Goal: Task Accomplishment & Management: Complete application form

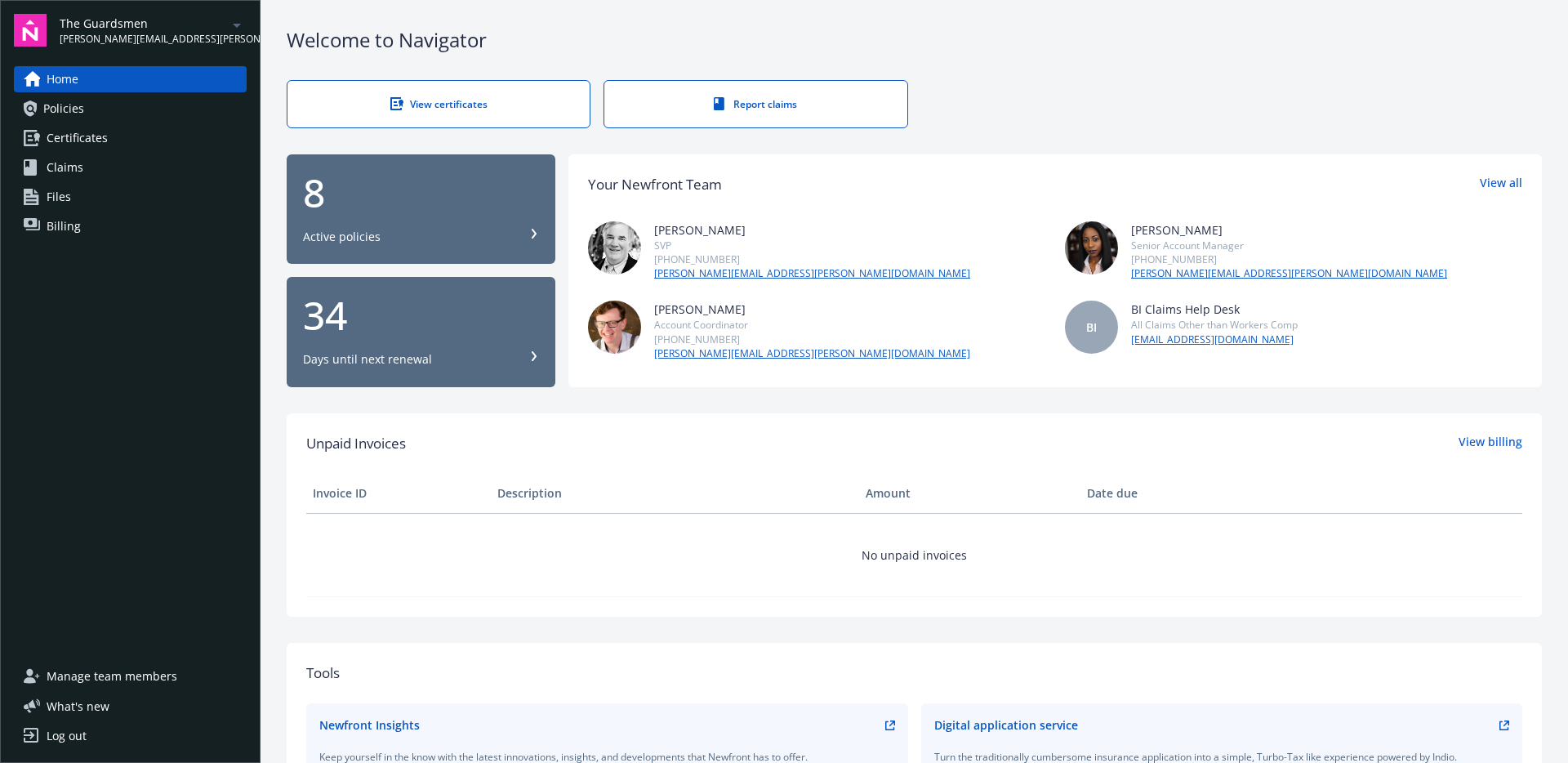
click at [464, 112] on link "View certificates" at bounding box center [438, 104] width 304 height 48
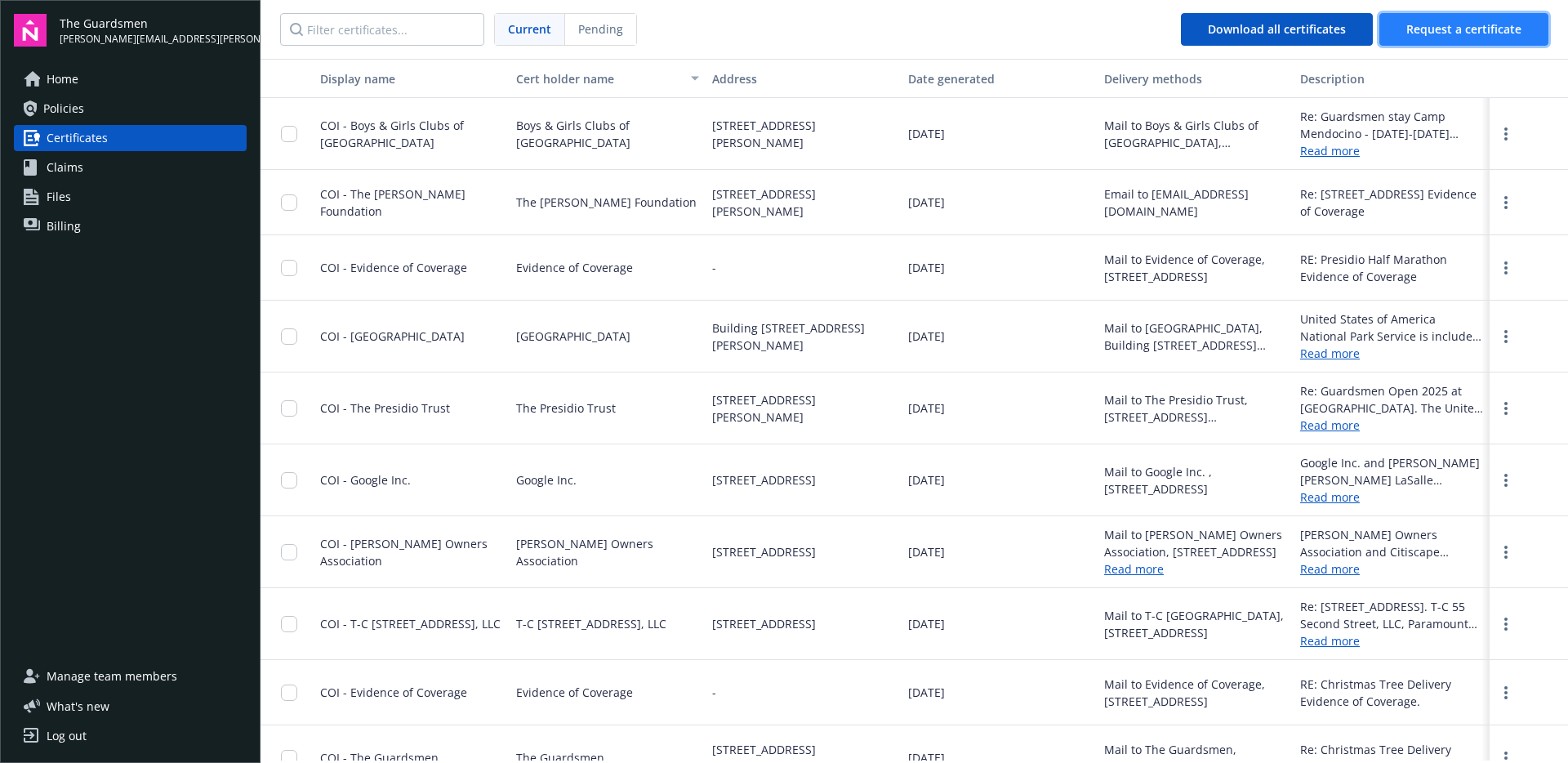
click at [1410, 42] on button "Request a certificate" at bounding box center [1464, 29] width 170 height 32
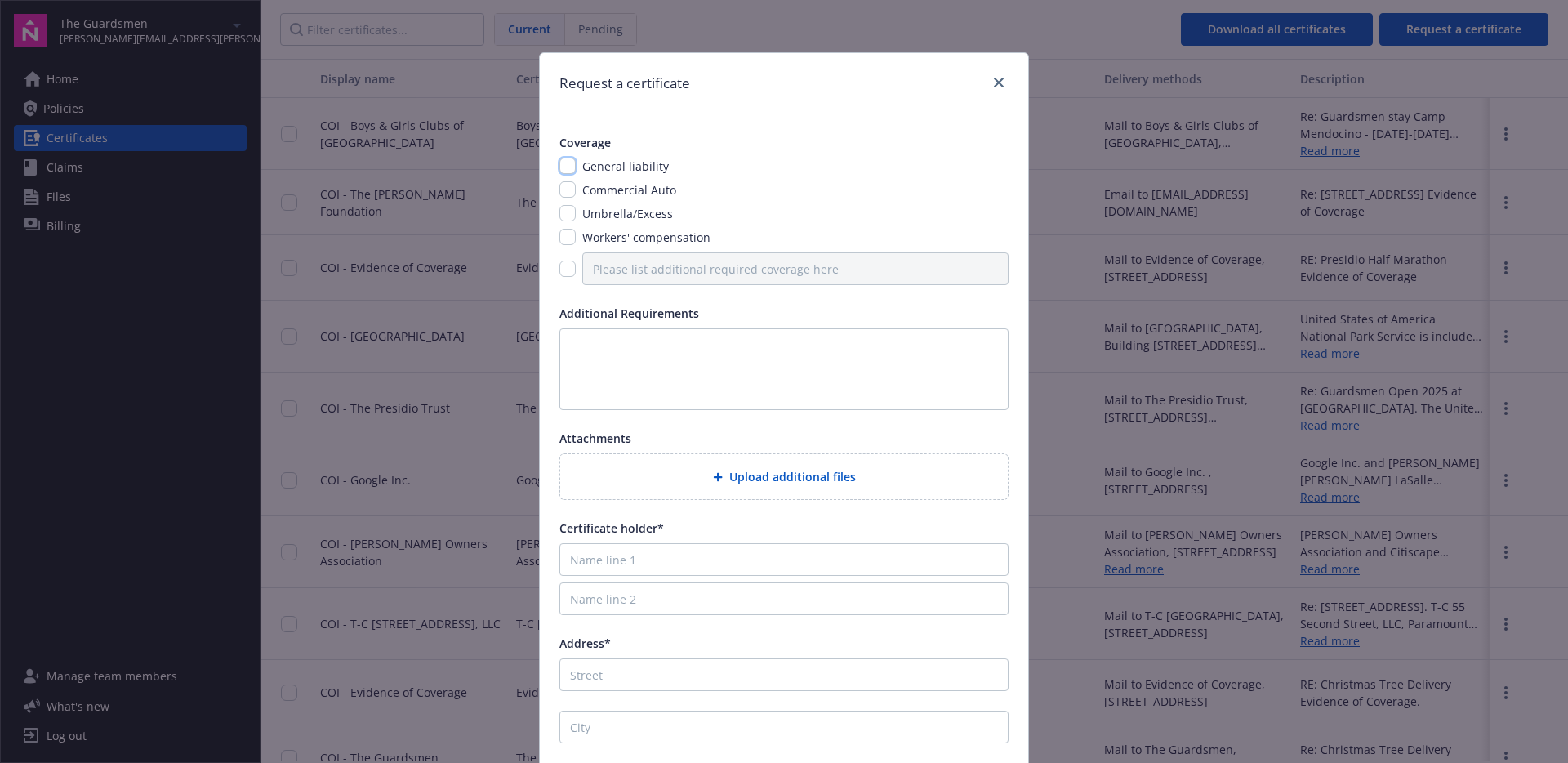
click at [564, 159] on input "checkbox" at bounding box center [568, 166] width 16 height 16
checkbox input "true"
click at [565, 216] on input "checkbox" at bounding box center [568, 213] width 16 height 16
checkbox input "true"
click at [564, 271] on input "checkbox" at bounding box center [568, 269] width 16 height 16
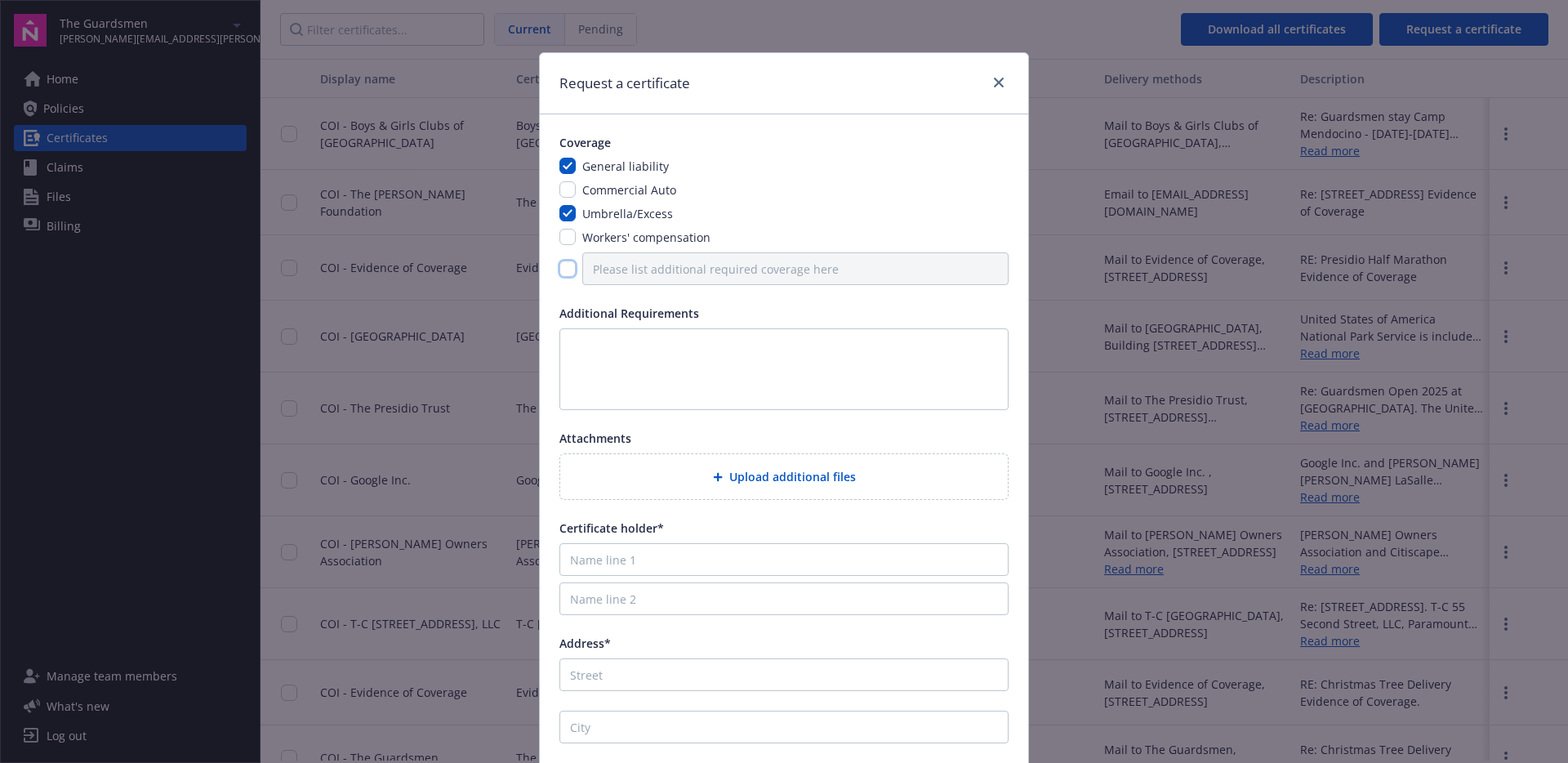
checkbox input "true"
click at [746, 275] on input "Please list additional required coverage here" at bounding box center [795, 269] width 426 height 32
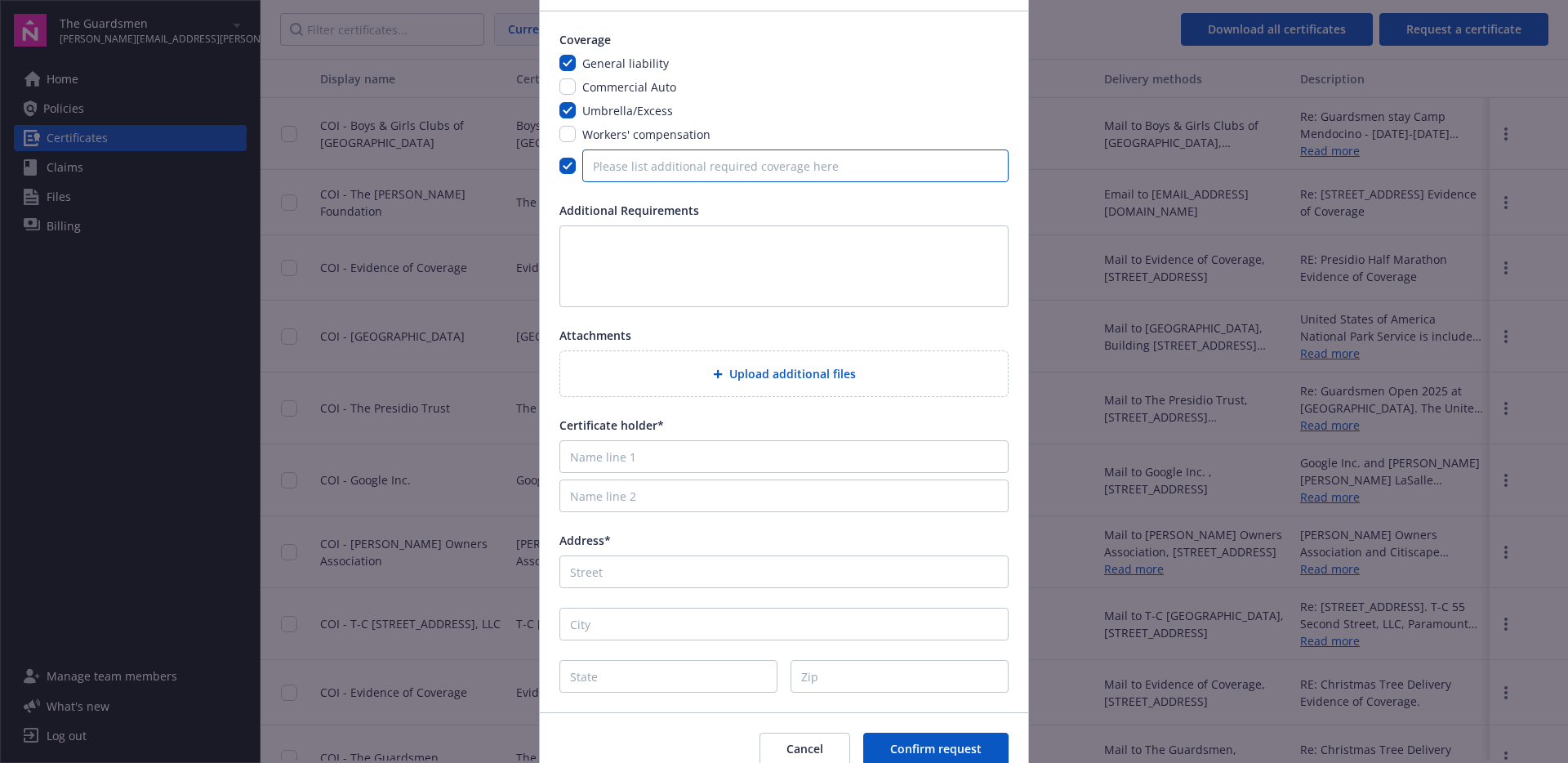
scroll to position [98, 0]
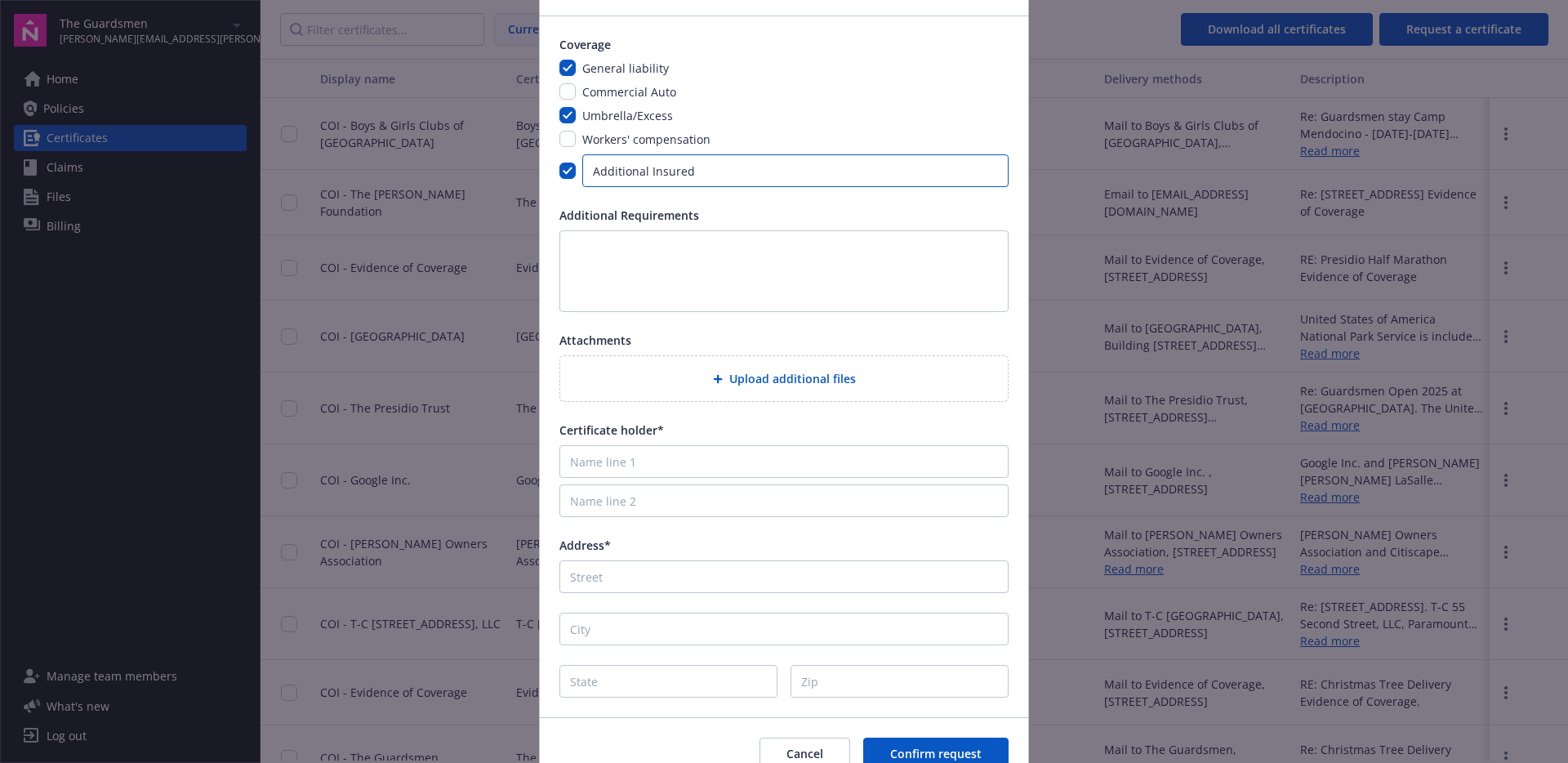
type input "Additional Insured"
click at [715, 246] on textarea "RE: Bay Area Rocks! Event | [DATE] - [DATE]" at bounding box center [784, 274] width 449 height 82
click at [672, 290] on textarea "RE: Bay Area Rocks! Event | [DATE] - [DATE]" at bounding box center [784, 274] width 449 height 82
paste textarea "[GEOGRAPHIC_DATA], LP [STREET_ADDRESS][PERSON_NAME]"
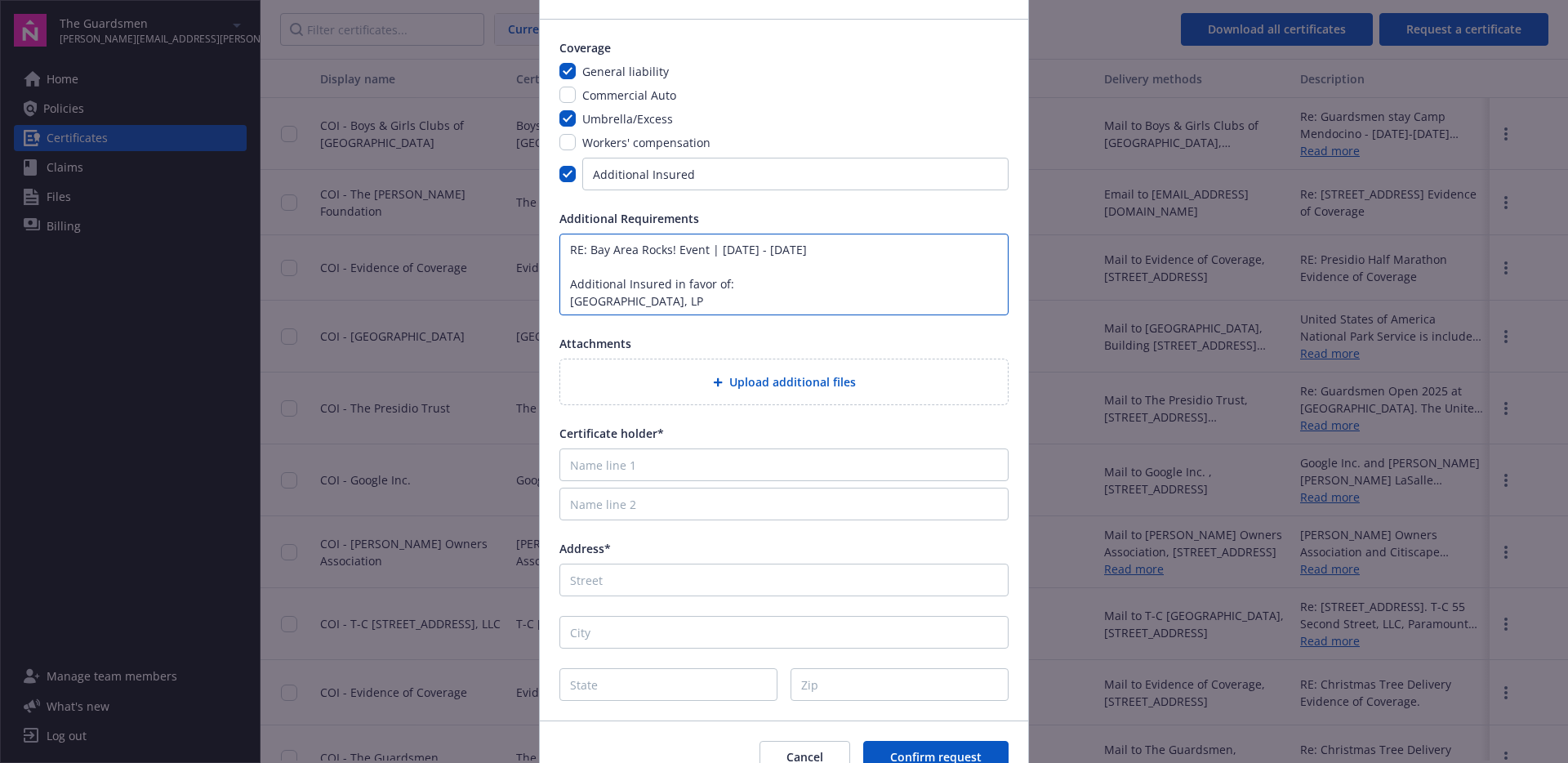
scroll to position [47, 0]
click at [607, 282] on textarea "RE: Bay Area Rocks! Event | [DATE] - [DATE] Additional Insured in favor of: [GE…" at bounding box center [784, 274] width 449 height 82
click at [639, 267] on textarea "RE: Bay Area Rocks! Event | [DATE] - [DATE] Additional Insured in favor of: [GE…" at bounding box center [784, 274] width 449 height 82
click at [712, 251] on textarea "RE: Bay Area Rocks! Event | [DATE] - [DATE] Additional Insured in favor of: [GE…" at bounding box center [784, 274] width 449 height 82
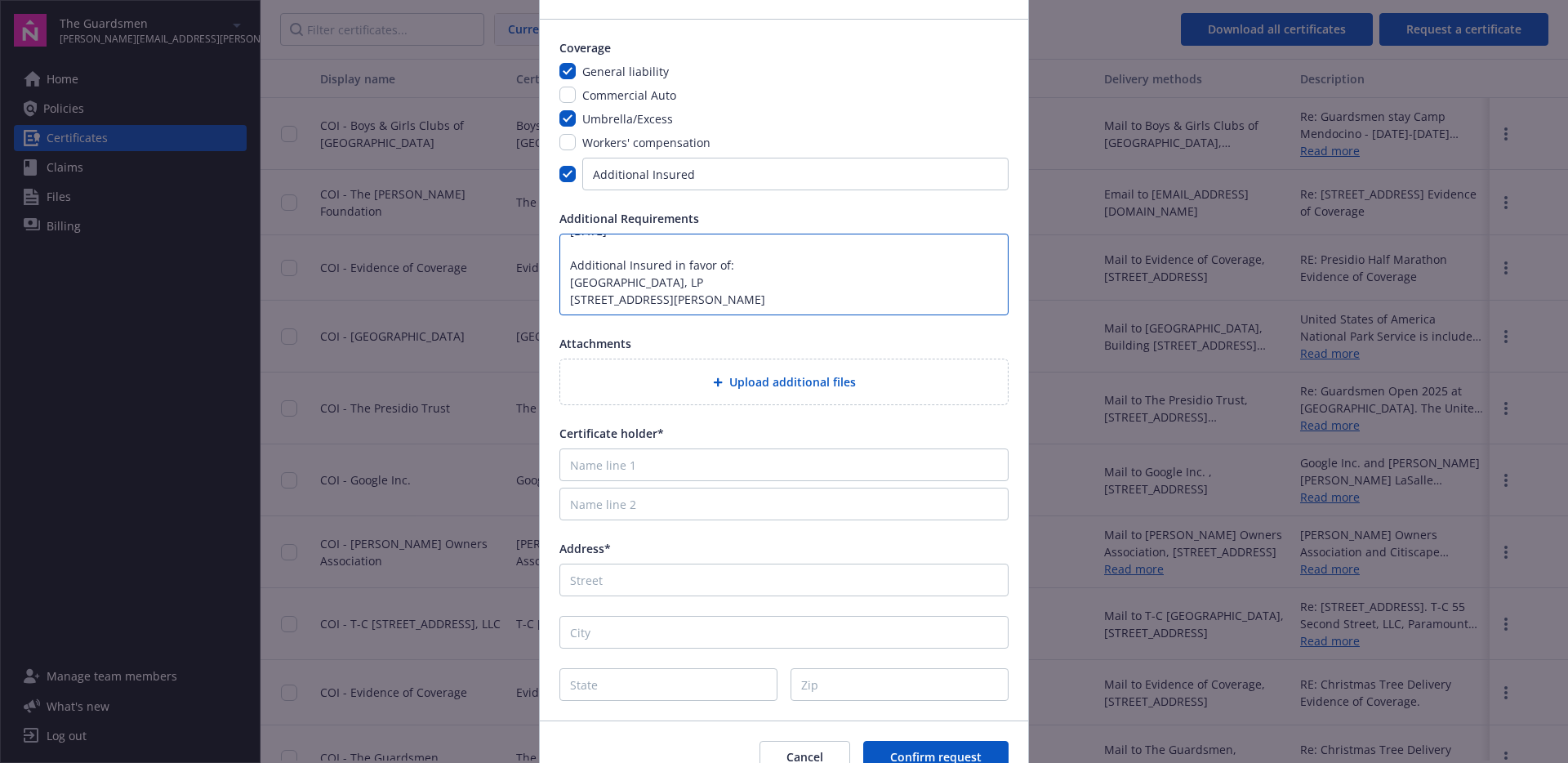
scroll to position [53, 0]
type textarea "RE: Bay Area Rocks! Event | [STREET_ADDRESS][PERSON_NAME] | [DATE] - [DATE] Add…"
click at [762, 375] on span "Upload additional files" at bounding box center [793, 382] width 126 height 17
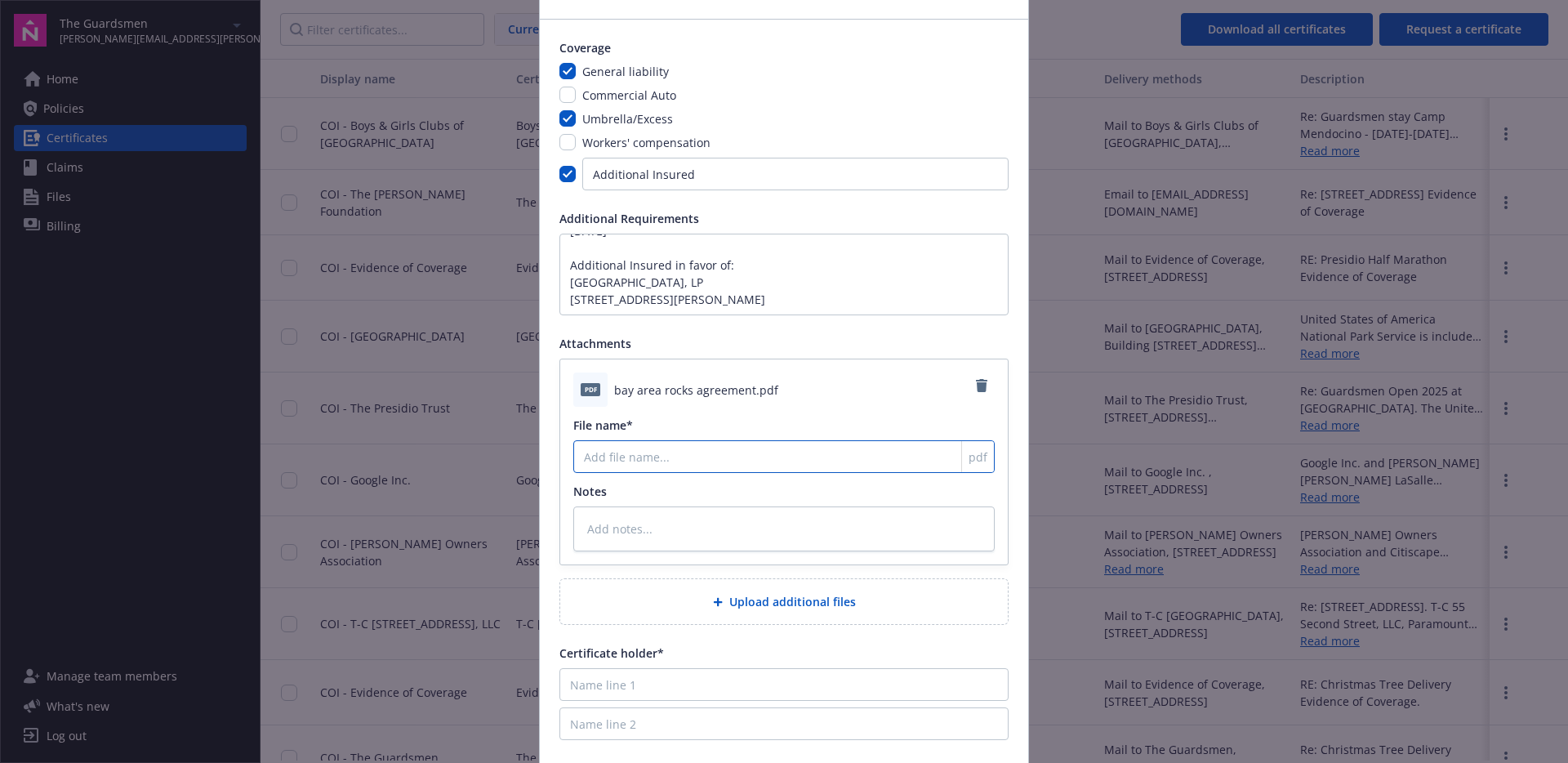
click at [674, 462] on input "File name*" at bounding box center [784, 456] width 421 height 32
type textarea "x"
type input "2"
type textarea "x"
type input "25"
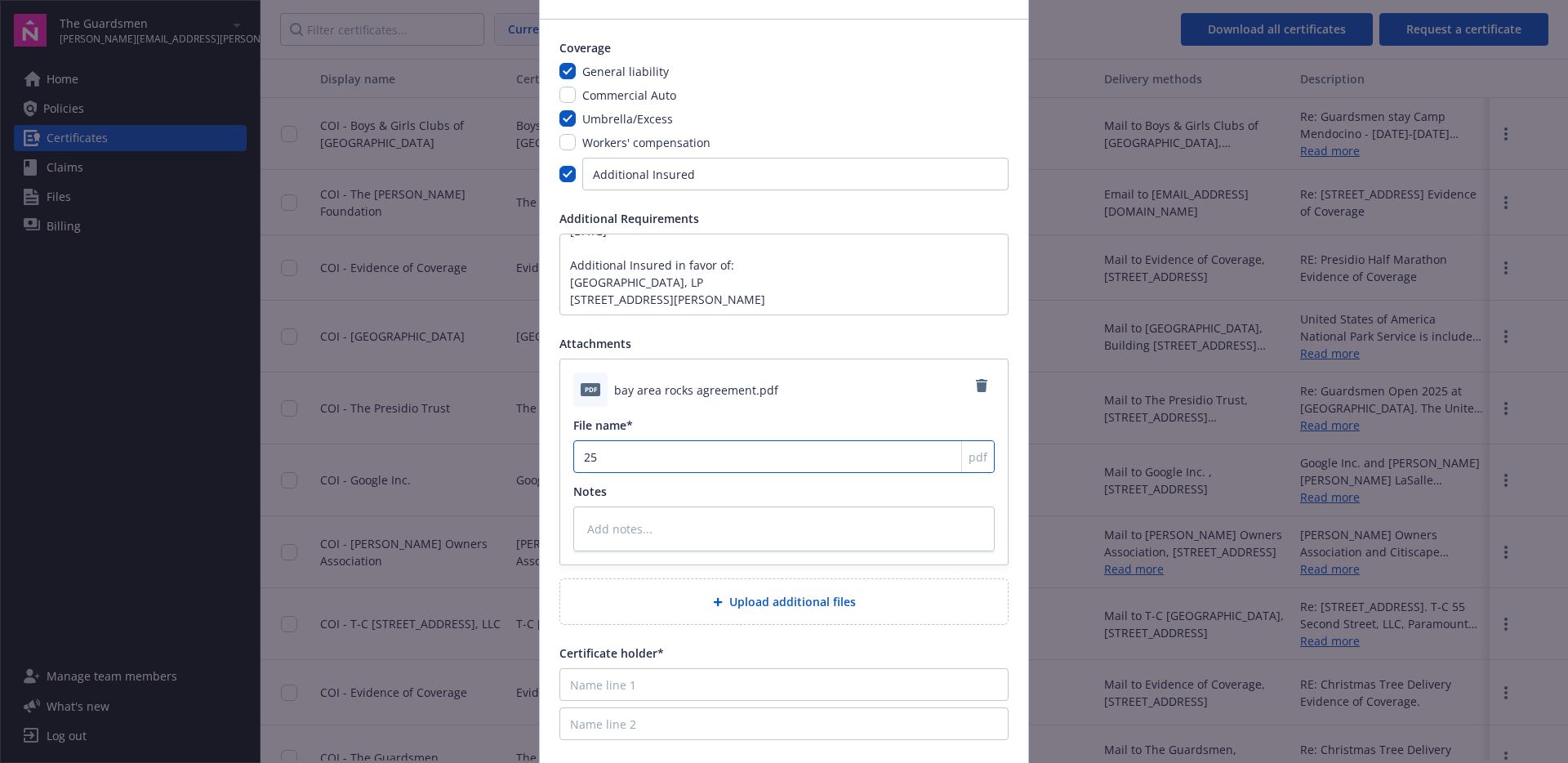
type textarea "x"
type input "25/"
type textarea "x"
type input "25/2"
type textarea "x"
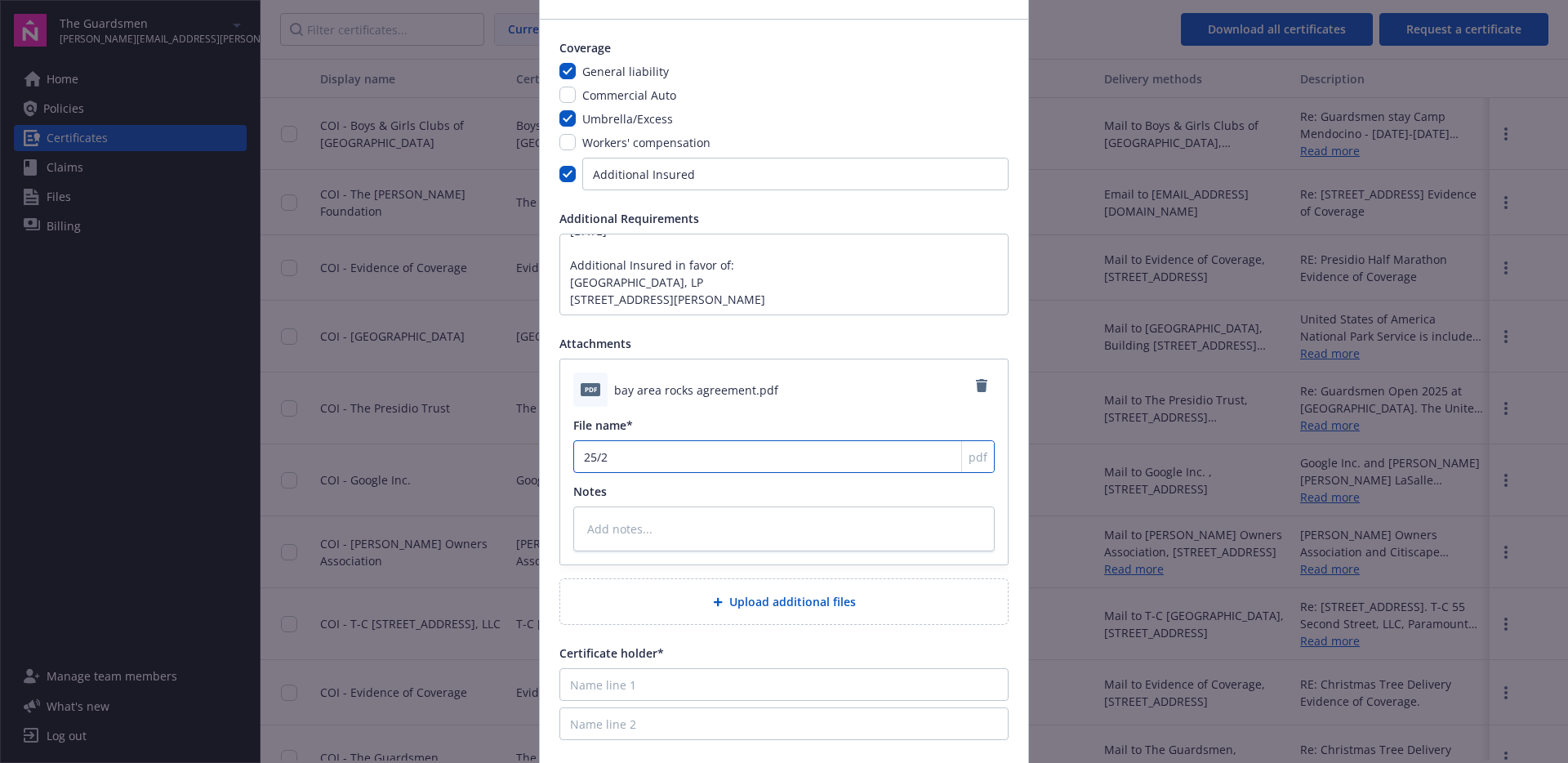
type input "25/26"
type textarea "x"
type input "25/26"
type textarea "x"
type input "25/26 b"
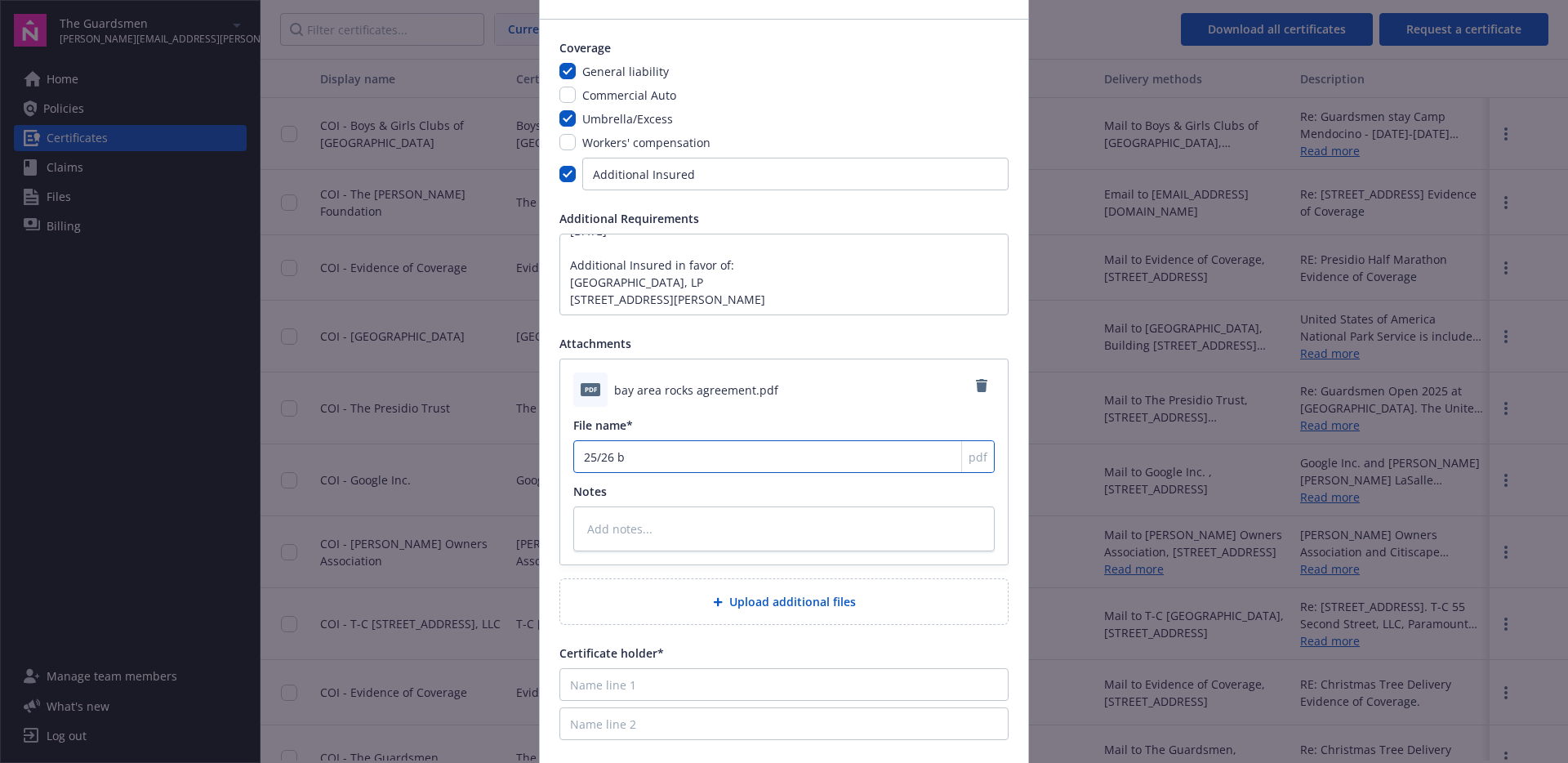
type textarea "x"
type input "25/26"
type textarea "x"
type input "25/26 B"
type textarea "x"
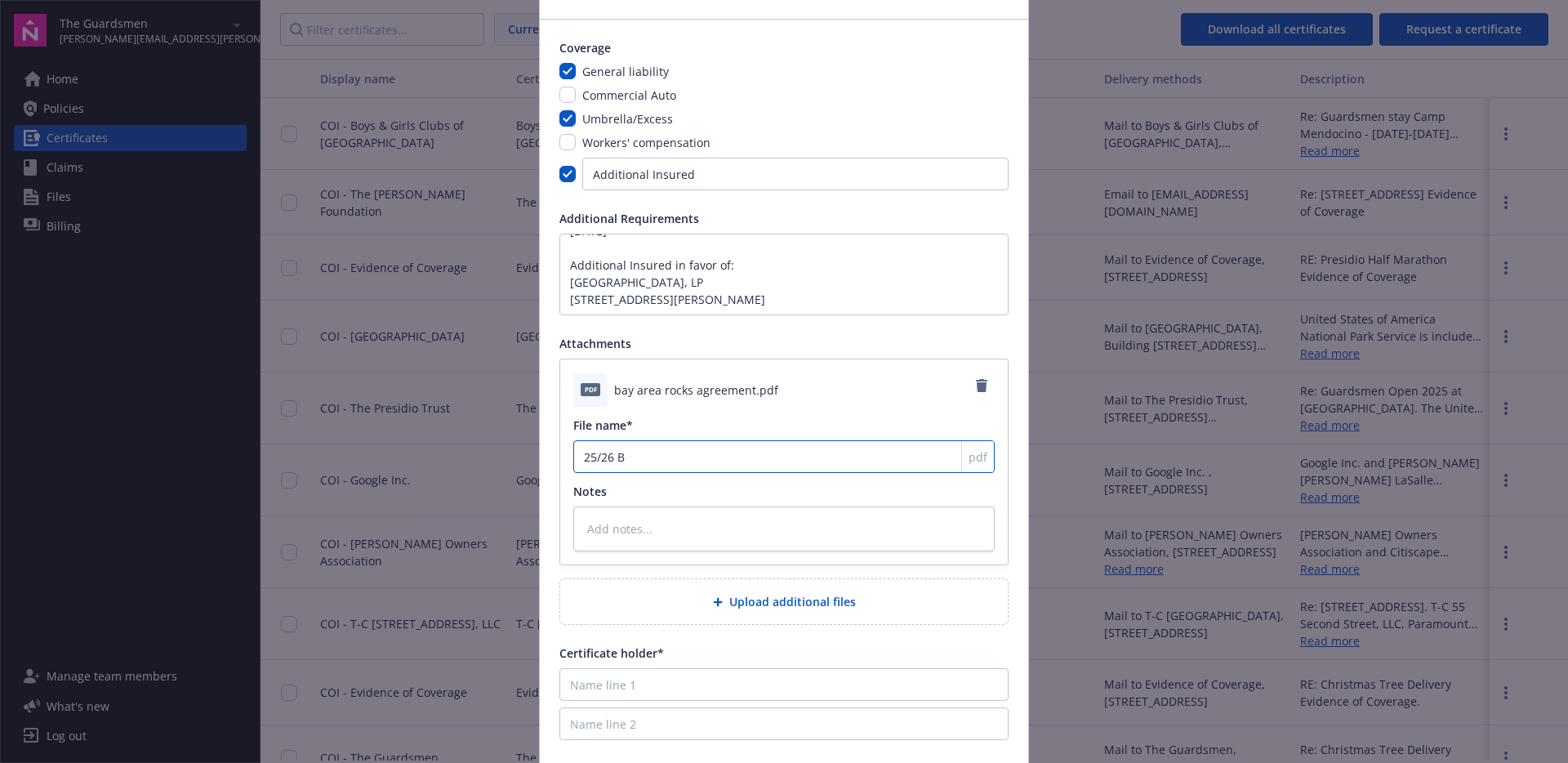
type input "25/26 Ba"
type textarea "x"
type input "25/26 Bay"
type textarea "x"
type input "25/26 Bay A"
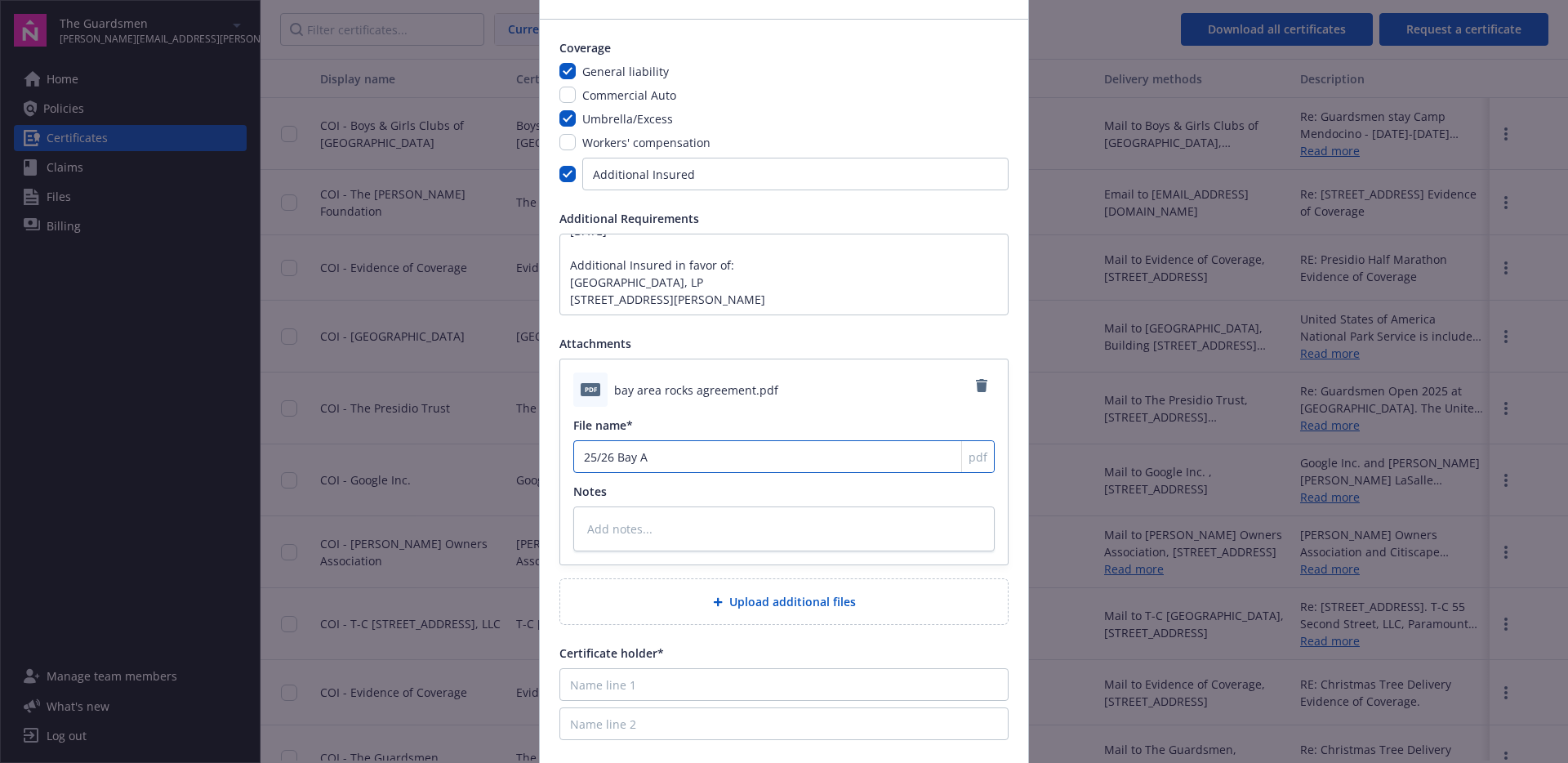
type textarea "x"
type input "25/26 Bay Ar"
type textarea "x"
type input "25/26 Bay Are"
type textarea "x"
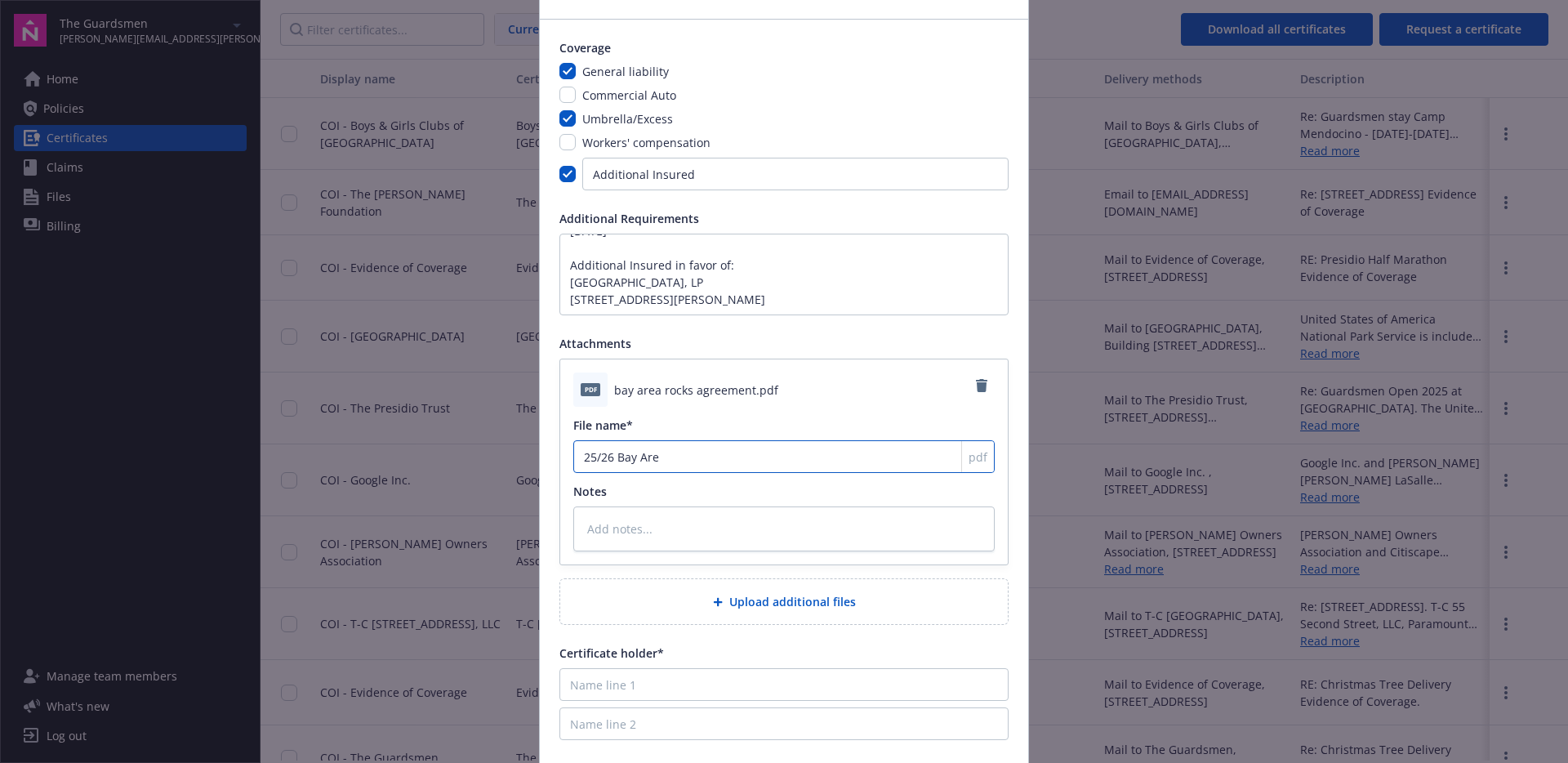
type input "25/26 [GEOGRAPHIC_DATA]"
type textarea "x"
type input "25/26 [GEOGRAPHIC_DATA]"
type textarea "x"
type input "25/[GEOGRAPHIC_DATA]"
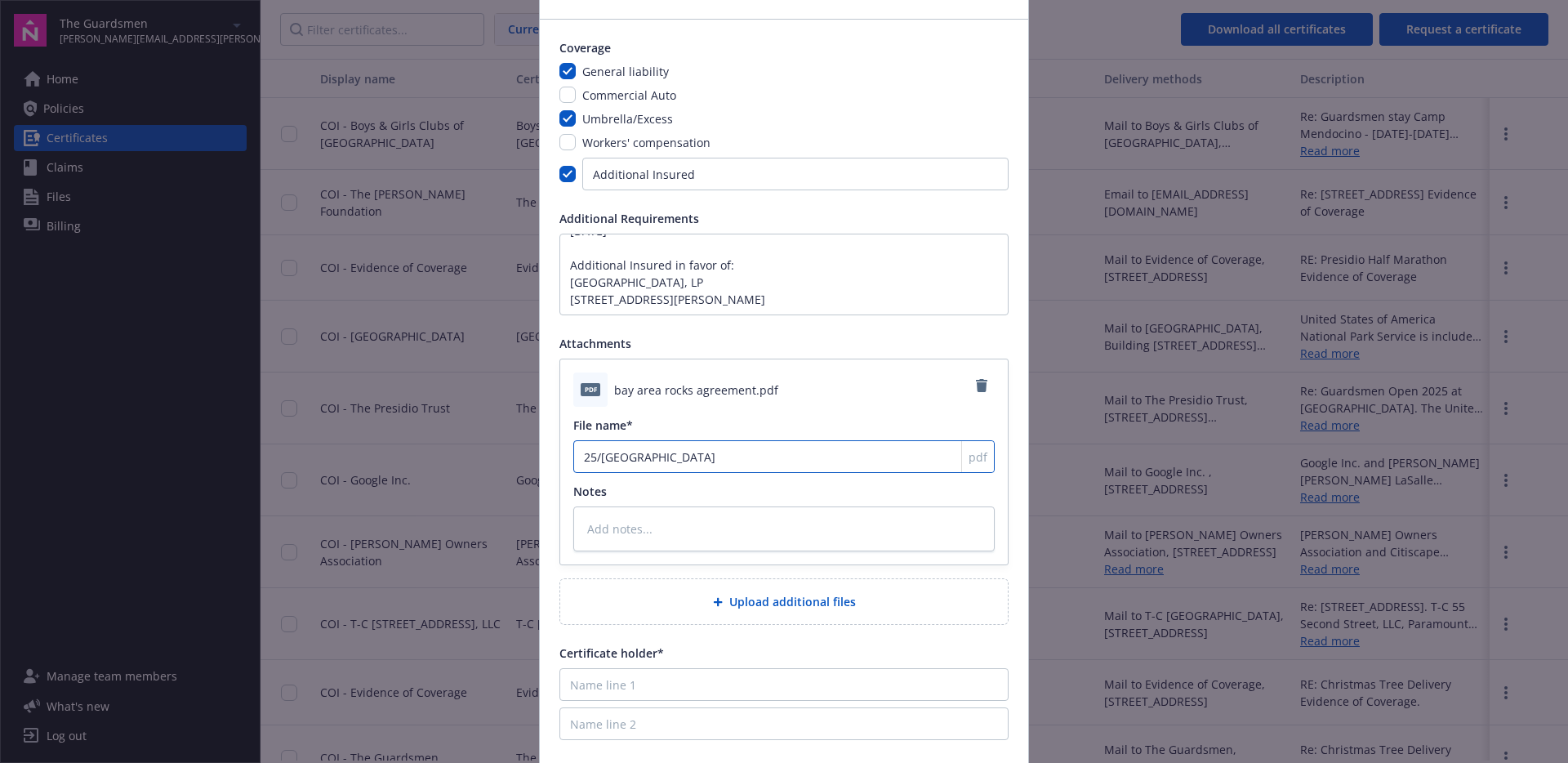
type textarea "x"
type input "25/[GEOGRAPHIC_DATA]"
type textarea "x"
type input "25/26 Bay Area Roc"
type textarea "x"
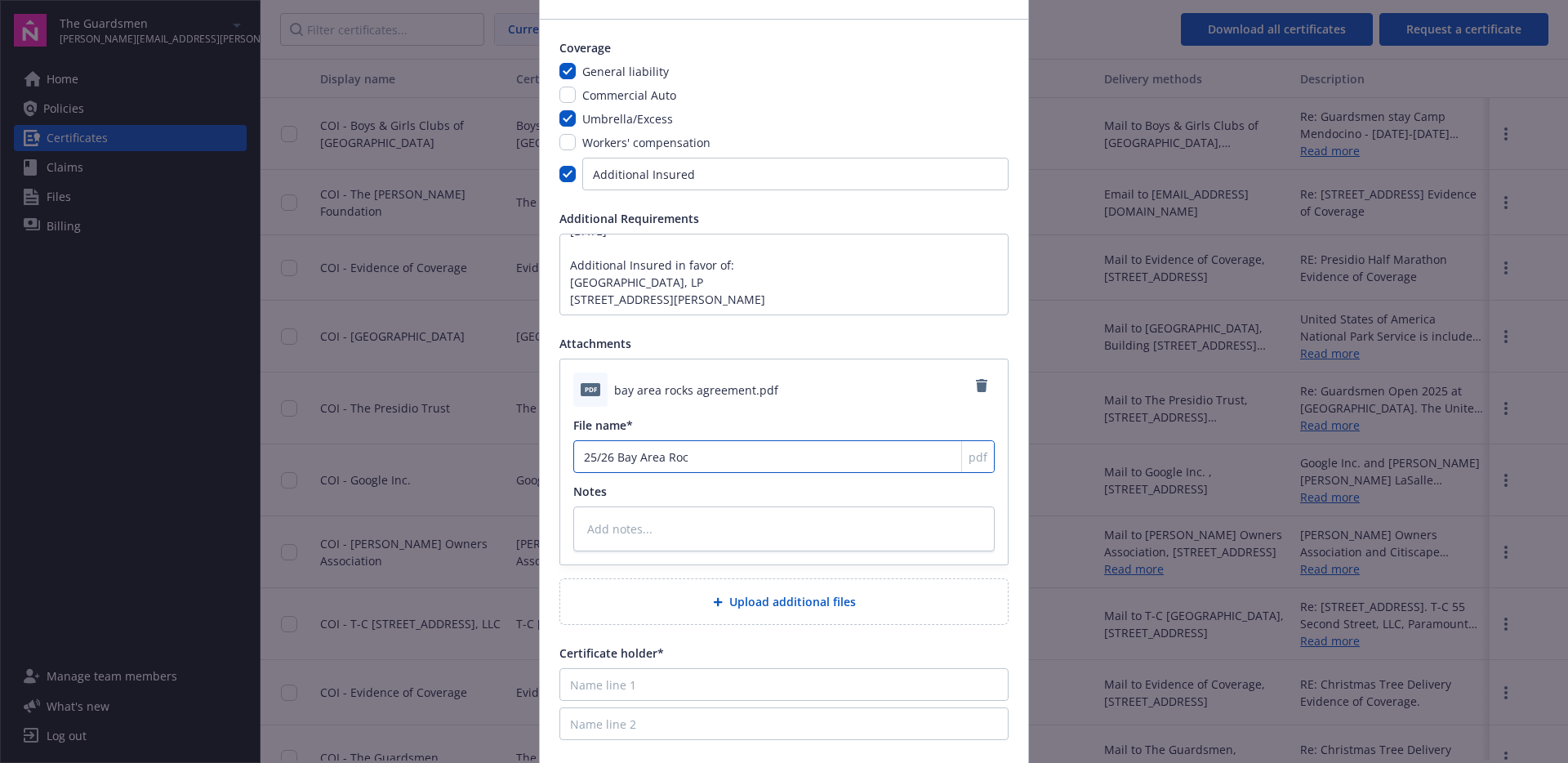
type input "25/26 [GEOGRAPHIC_DATA]"
type textarea "x"
type input "25/26 [GEOGRAPHIC_DATA]"
type textarea "x"
type input "25/26 [GEOGRAPHIC_DATA]"
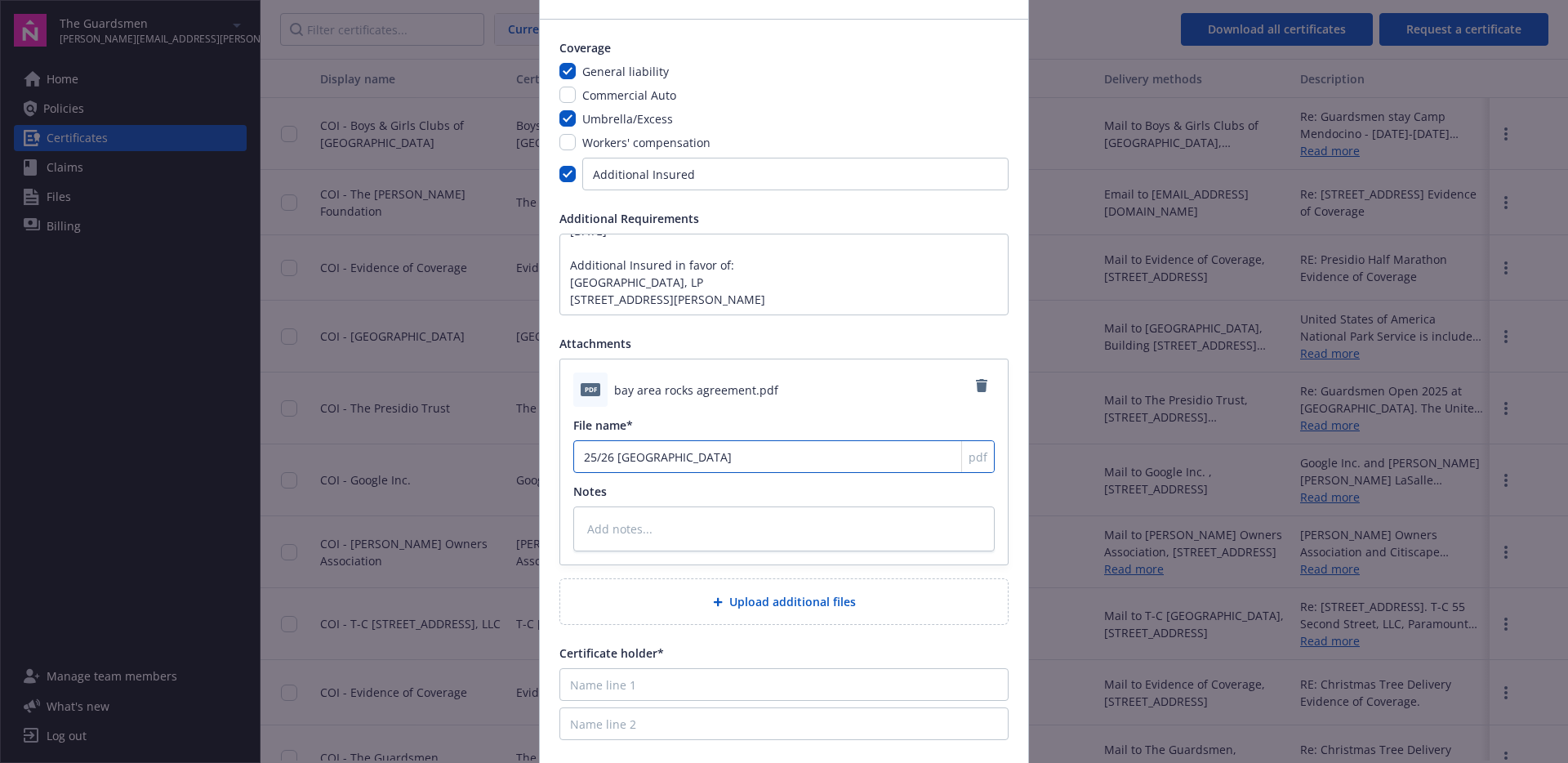
type textarea "x"
type input "25/26 [GEOGRAPHIC_DATA] A"
type textarea "x"
type input "25/26 [GEOGRAPHIC_DATA]"
type textarea "x"
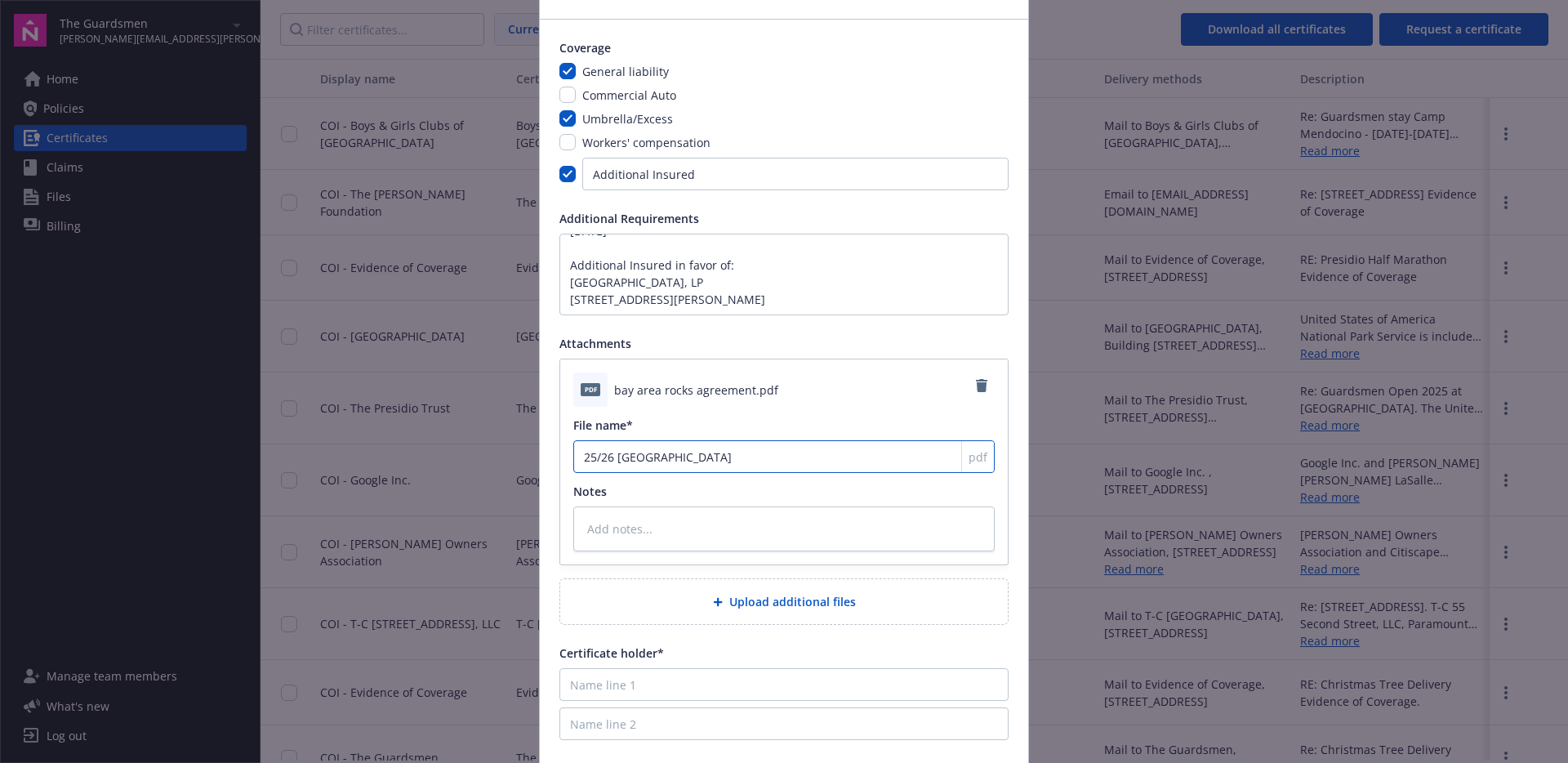
type input "25/26 Bay Area Rocks Aht"
type textarea "x"
type input "25/26 [GEOGRAPHIC_DATA]"
type textarea "x"
type input "25/26 [GEOGRAPHIC_DATA] A"
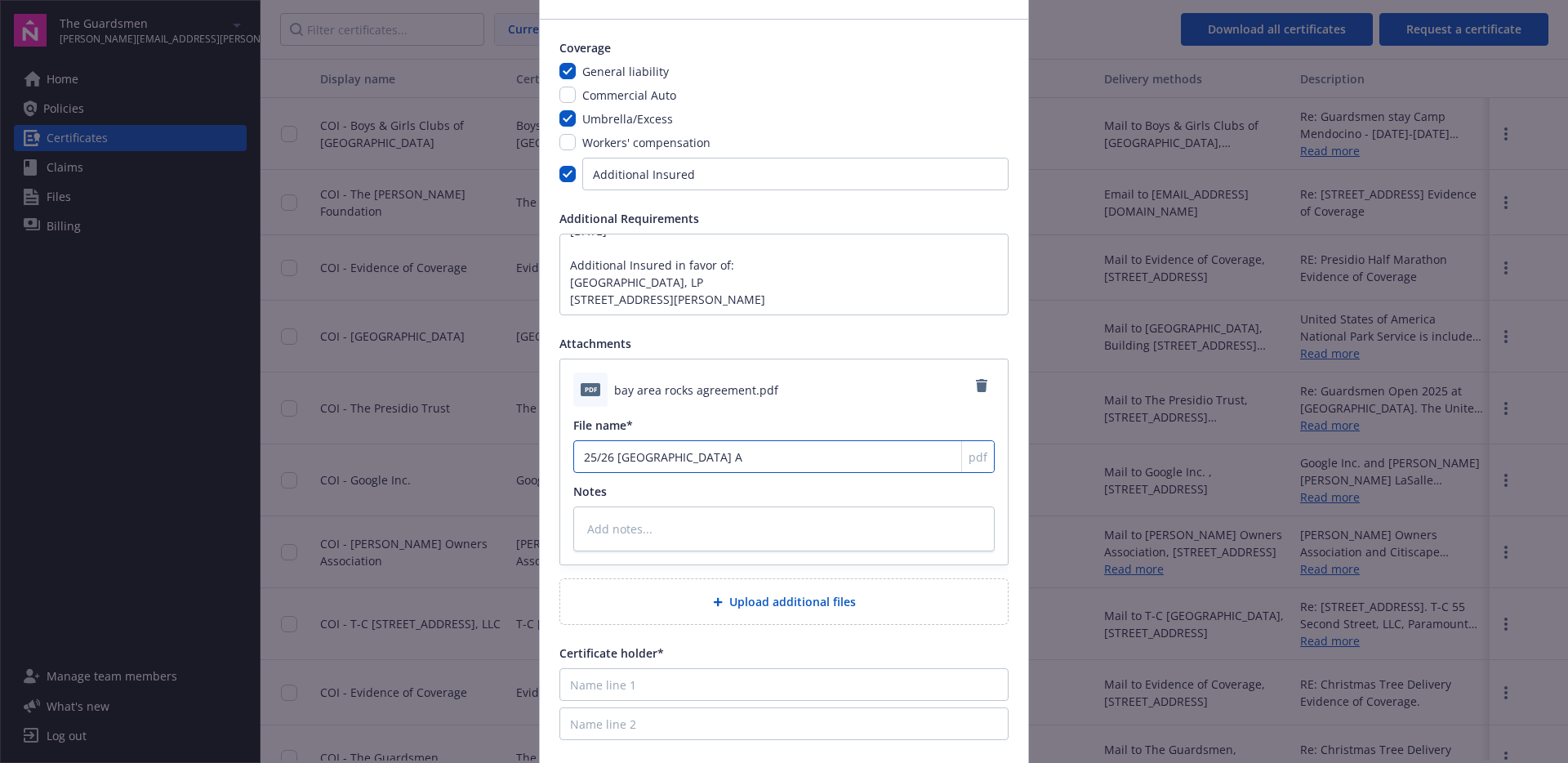
type textarea "x"
type input "25/26 [GEOGRAPHIC_DATA]"
type textarea "x"
type input "25/26 [GEOGRAPHIC_DATA]"
type textarea "x"
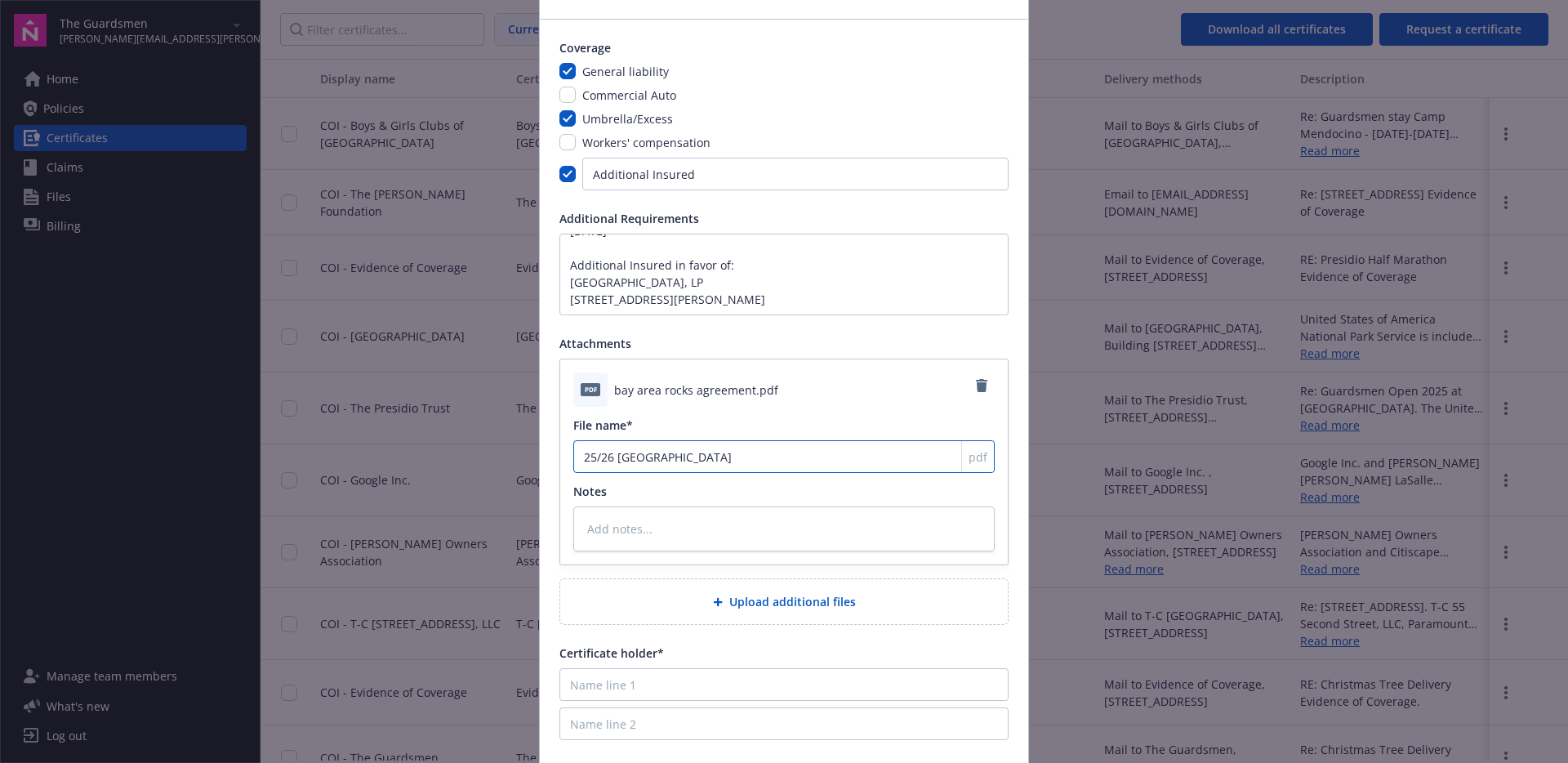
type input "25/26 [GEOGRAPHIC_DATA]"
type textarea "x"
type input "25/26 [GEOGRAPHIC_DATA]"
type textarea "x"
type input "25/26 [GEOGRAPHIC_DATA]"
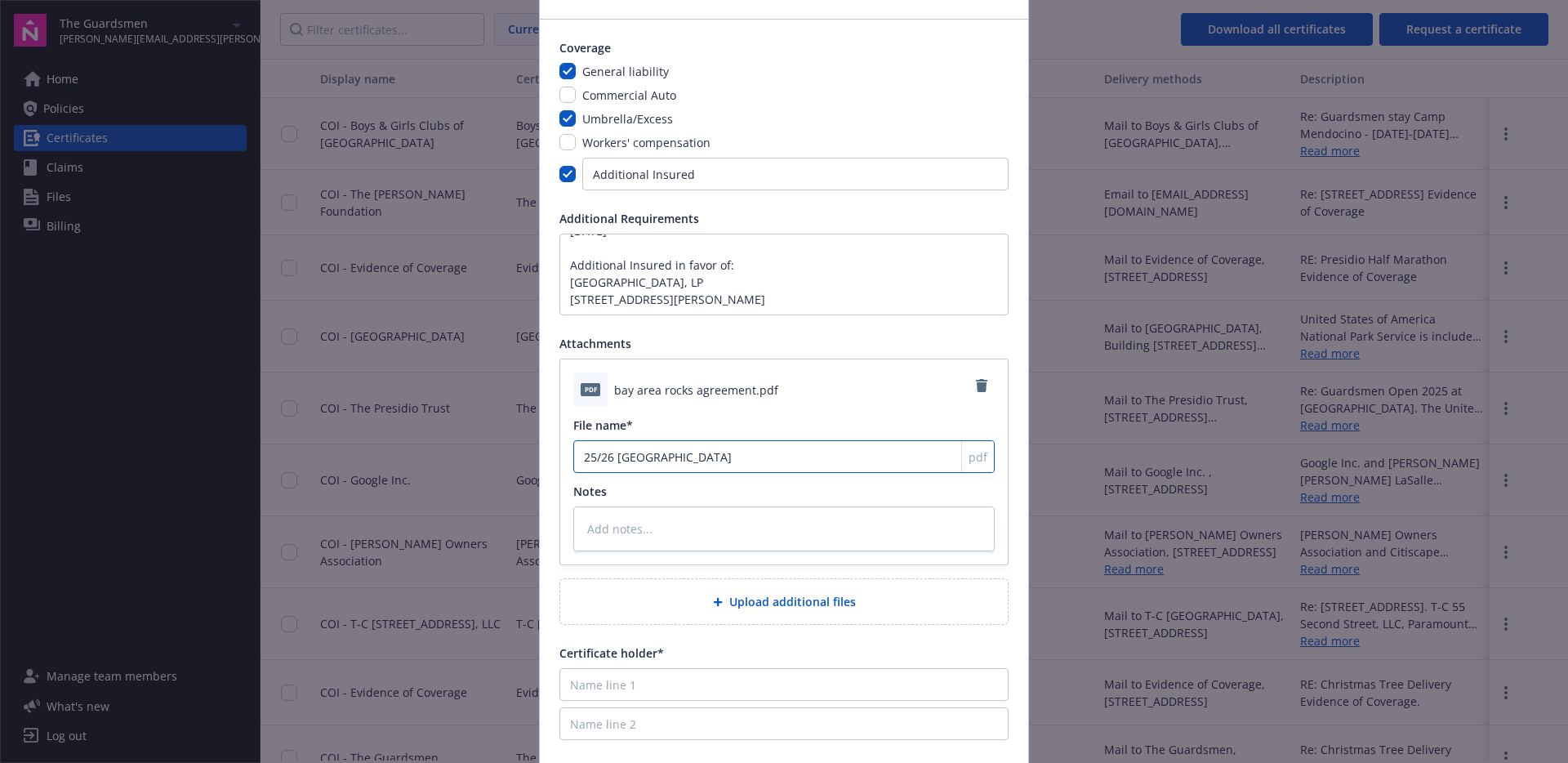
type textarea "x"
type input "25/26 [GEOGRAPHIC_DATA]"
type textarea "x"
type input "25/26 Bay Area Rocks Agreemen"
type textarea "x"
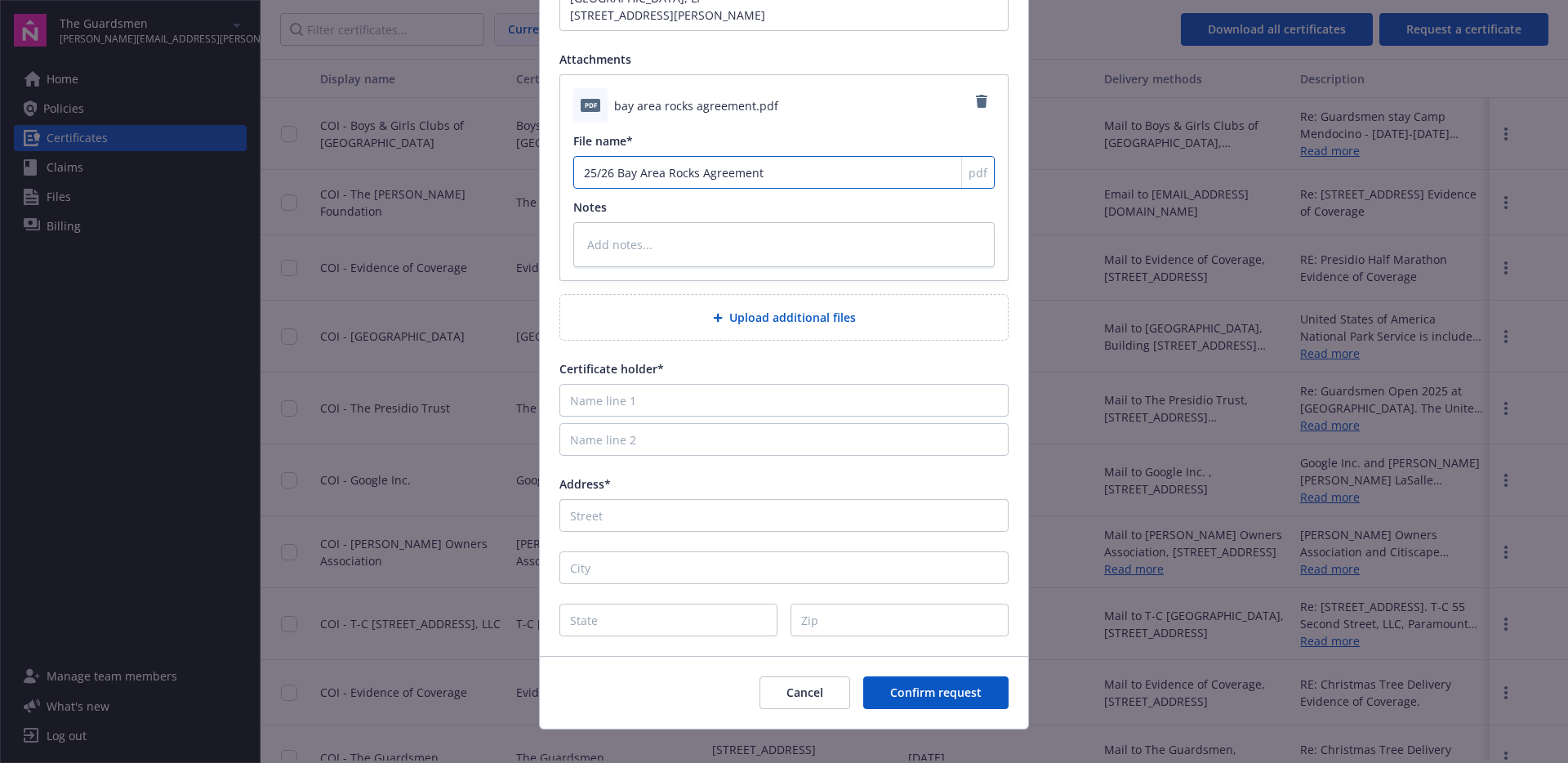
scroll to position [398, 0]
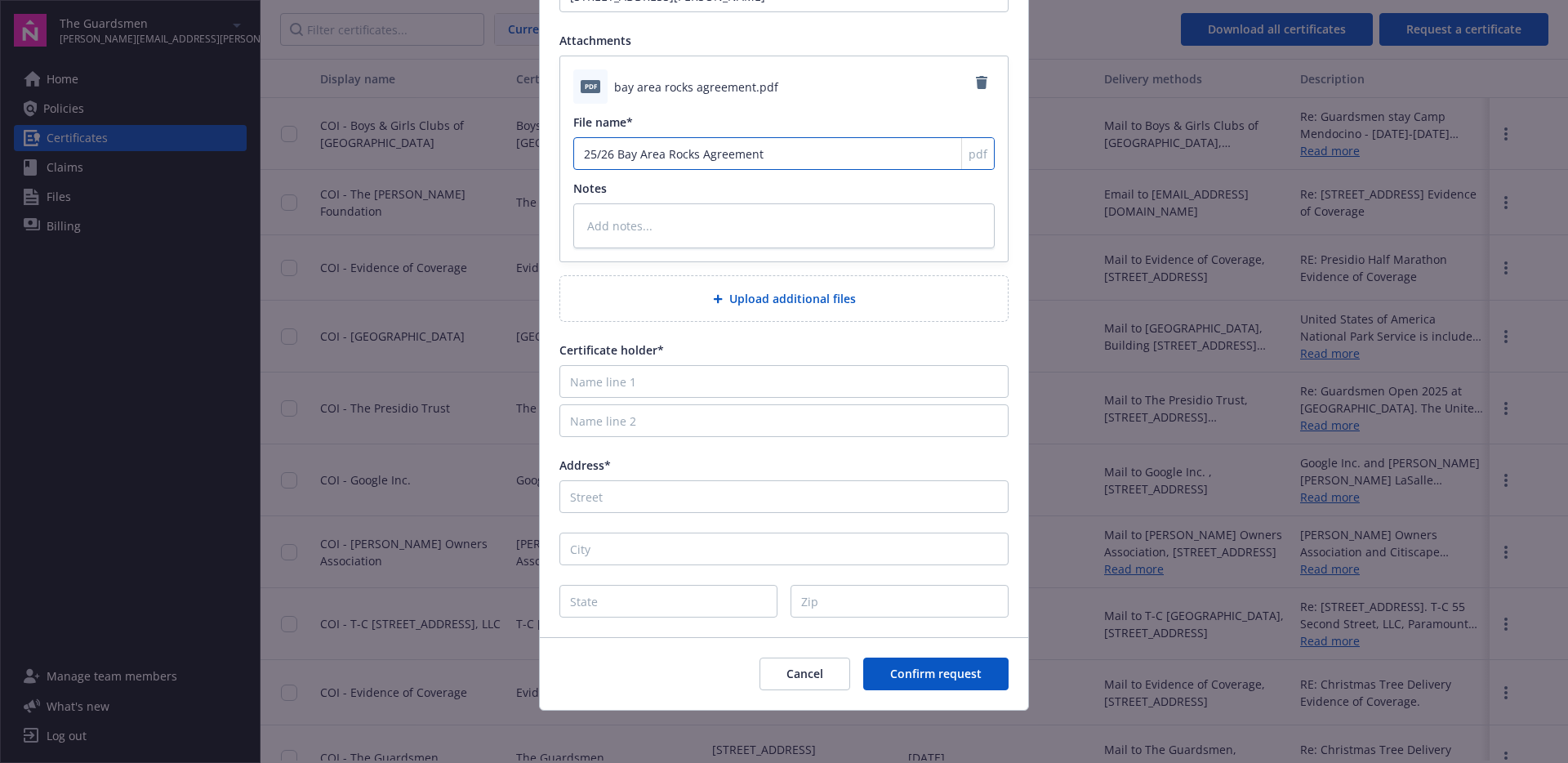
type input "25/26 Bay Area Rocks Agreement"
click at [719, 388] on input "Name line 1" at bounding box center [784, 382] width 449 height 32
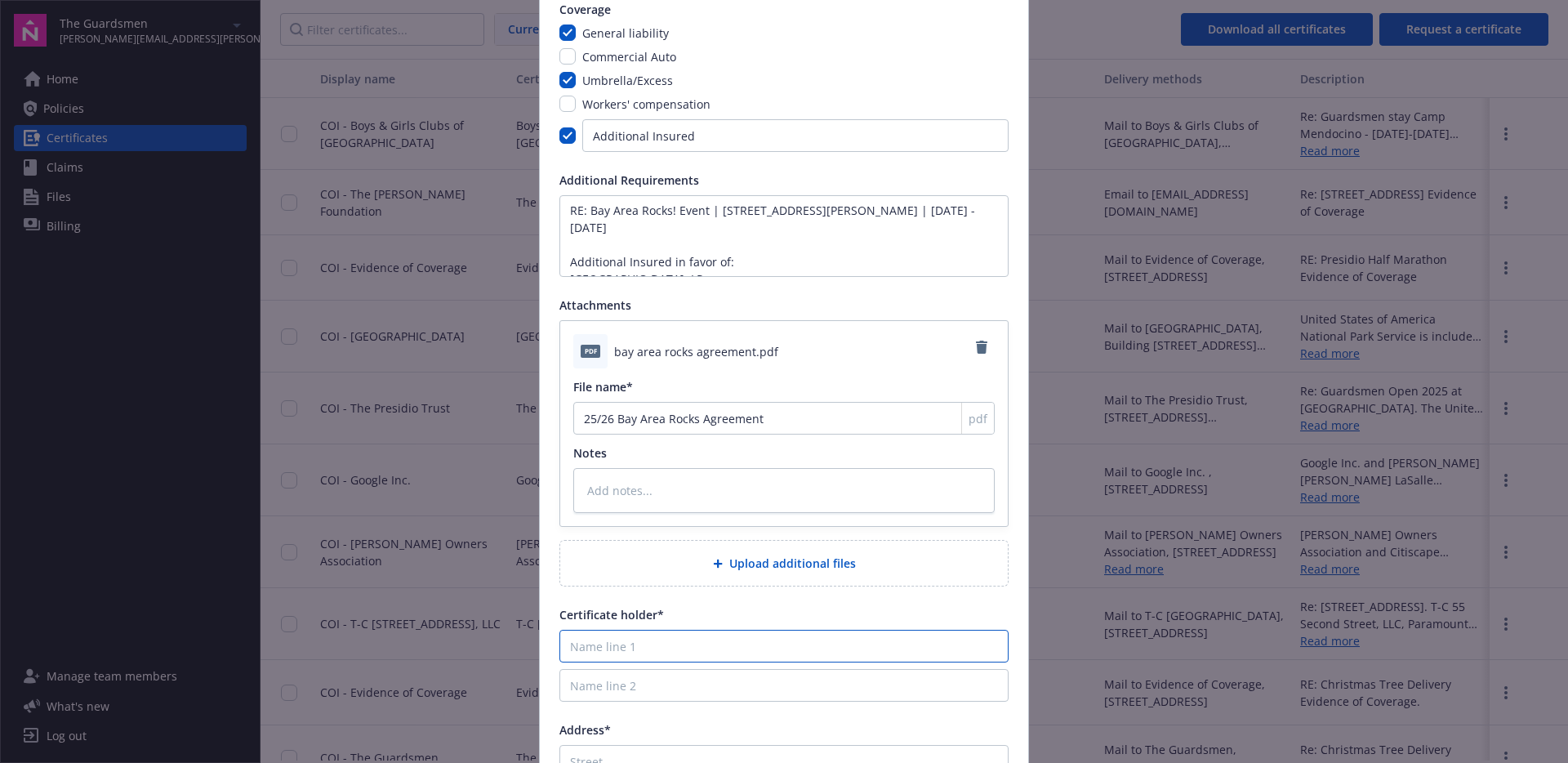
scroll to position [0, 0]
click at [583, 136] on input "Additional Insured" at bounding box center [795, 135] width 426 height 32
click at [652, 143] on input "Additional Insured" at bounding box center [795, 135] width 426 height 32
click at [653, 142] on input "Additional Insured" at bounding box center [795, 135] width 426 height 32
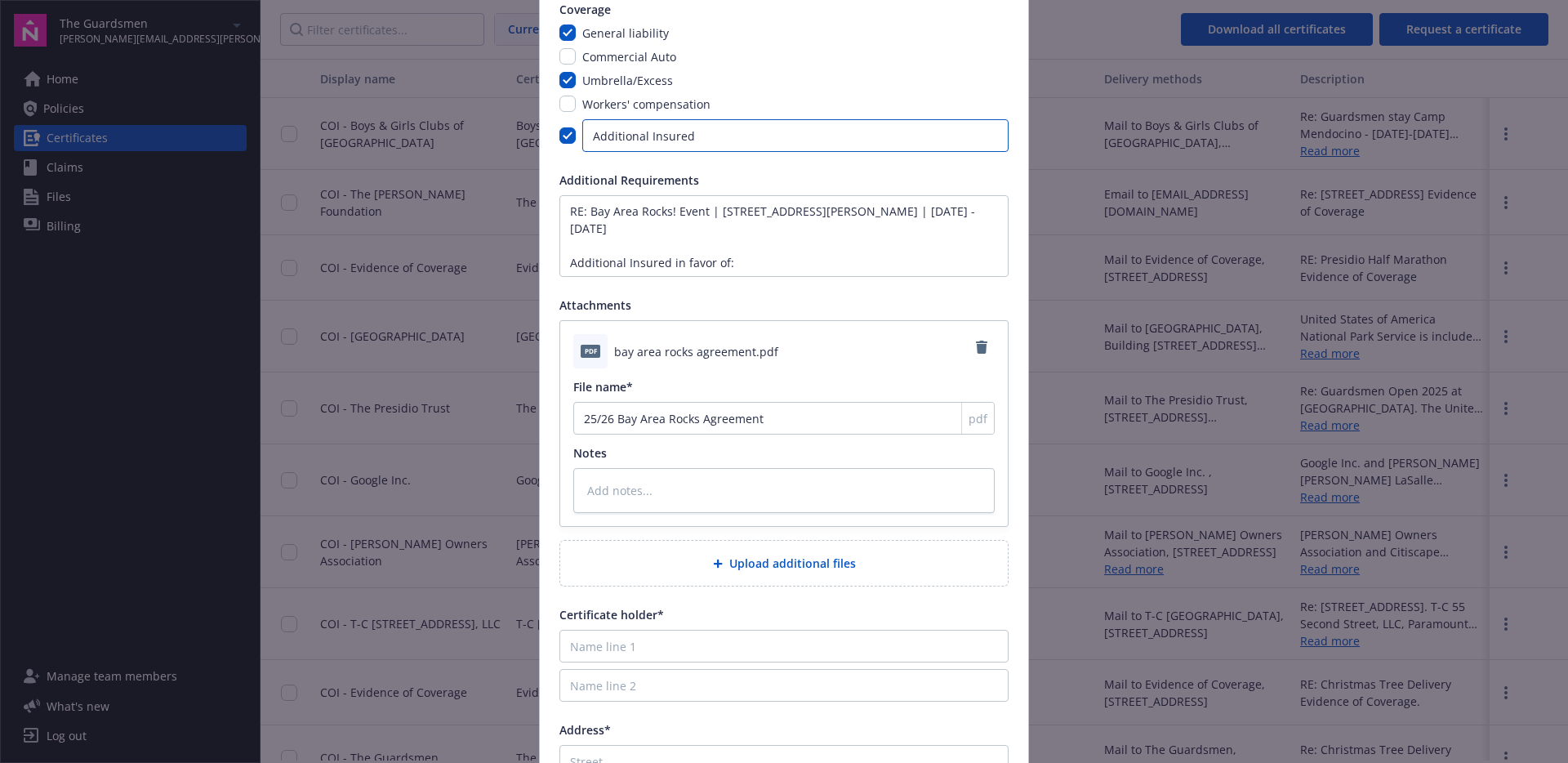
click at [653, 141] on input "Additional Insured" at bounding box center [795, 135] width 426 height 32
type input "L"
type textarea "x"
type input "Li"
type textarea "x"
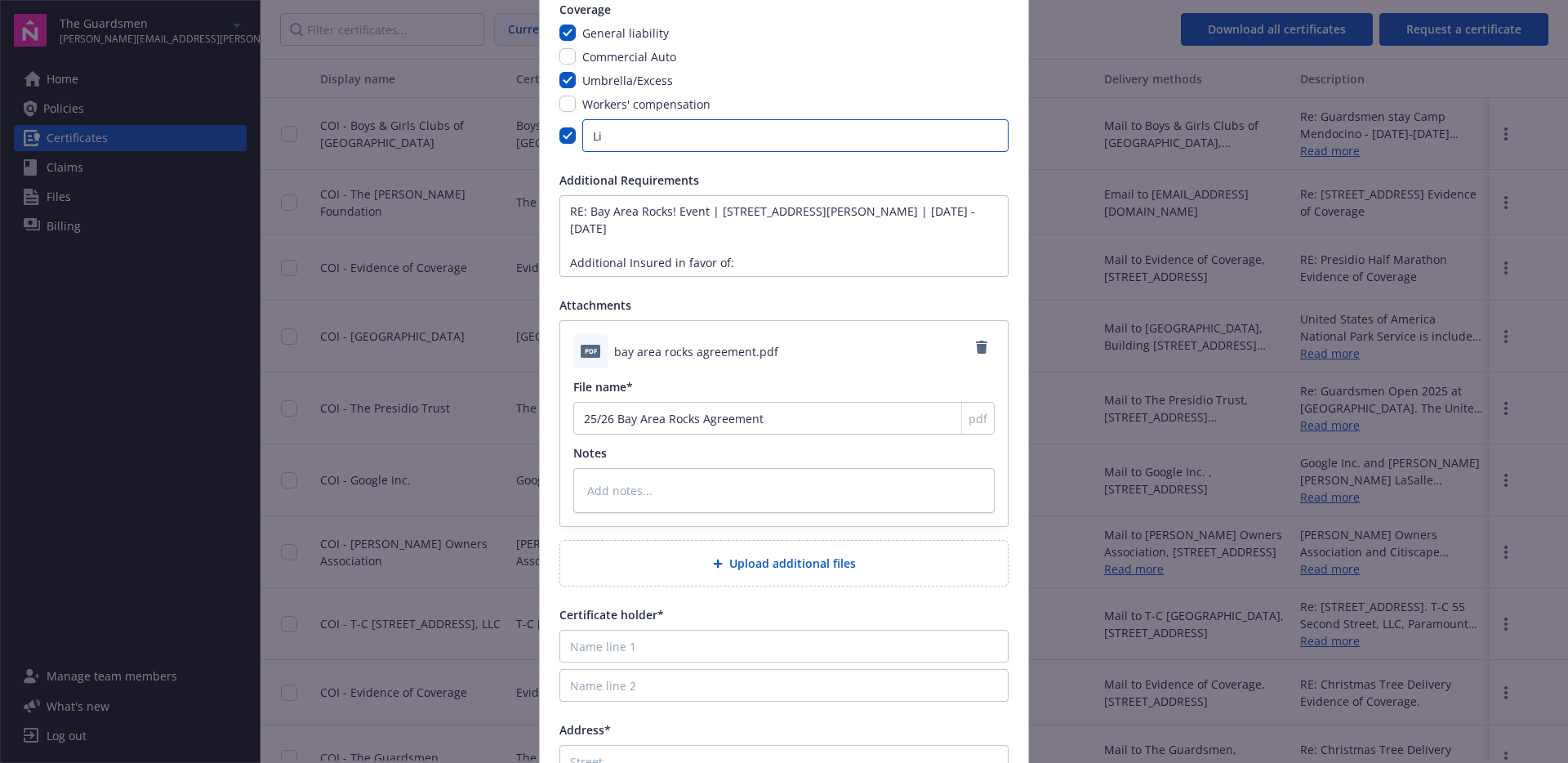
type input "Liq"
type textarea "x"
type input "Liqy"
type textarea "x"
type input "Liq"
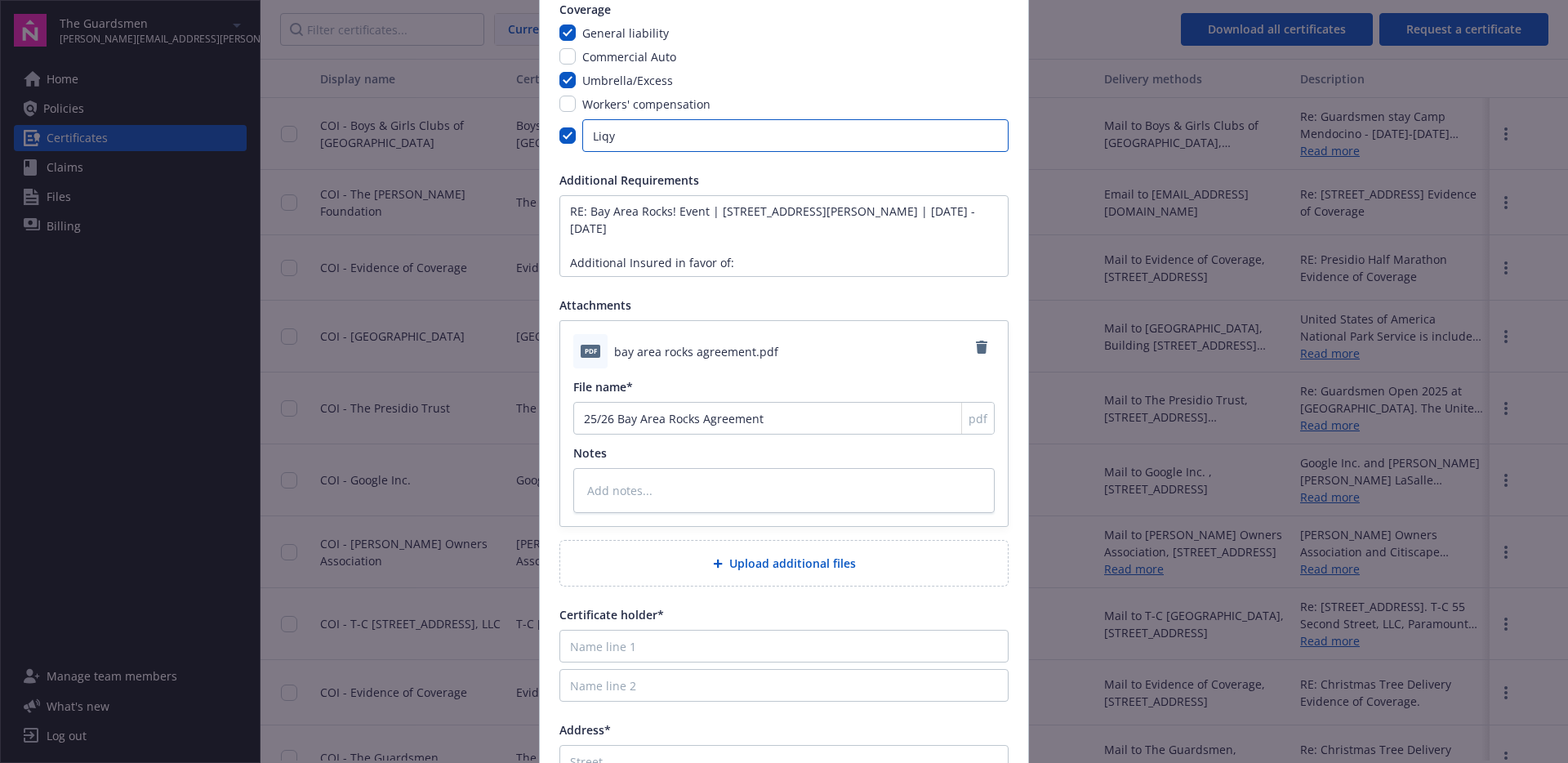
type textarea "x"
type input "Liqu"
type textarea "x"
type input "Liquo"
type textarea "x"
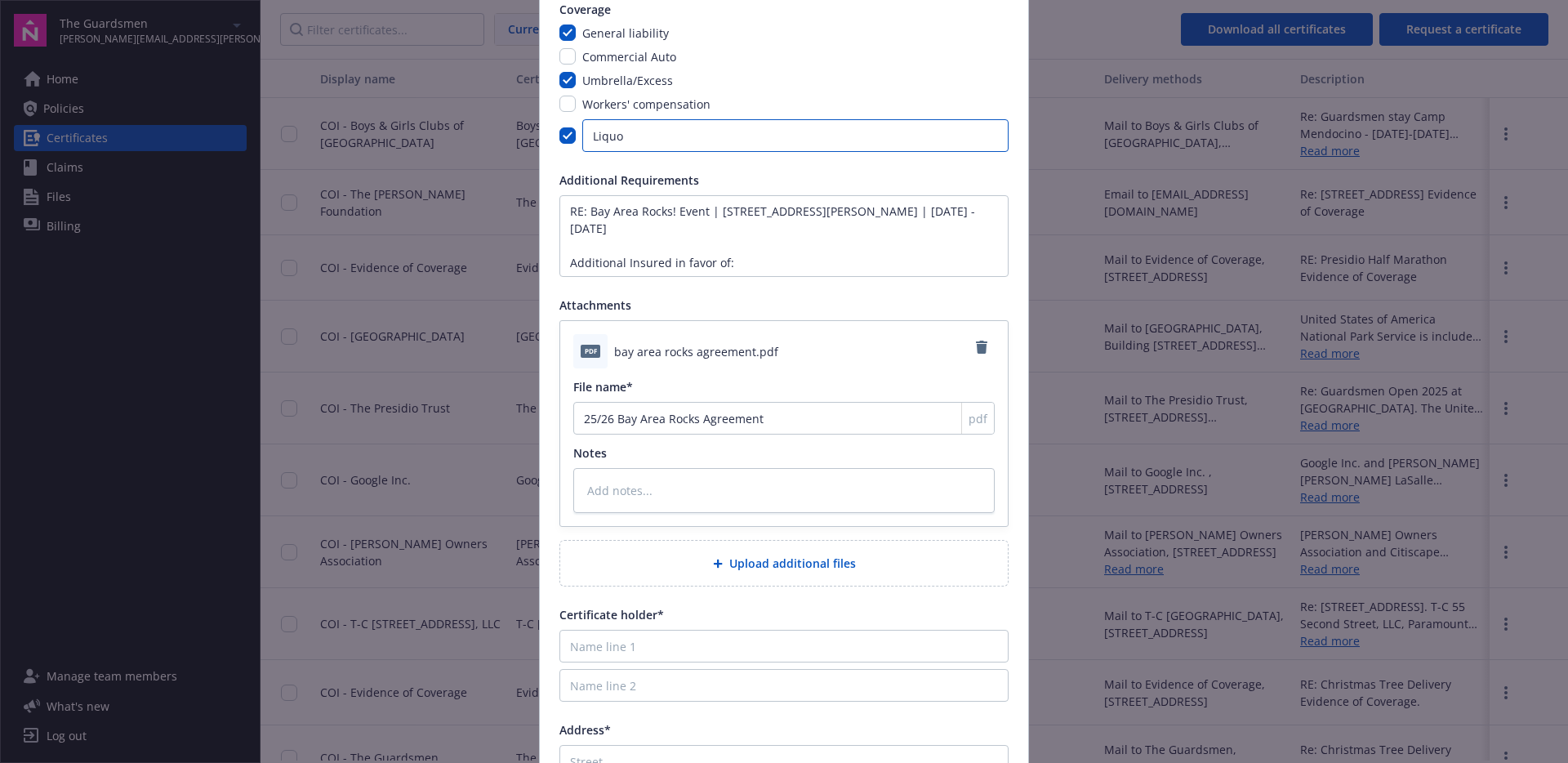
type input "Liquor"
type textarea "x"
type input "Liquor"
type textarea "x"
type input "Liquor L"
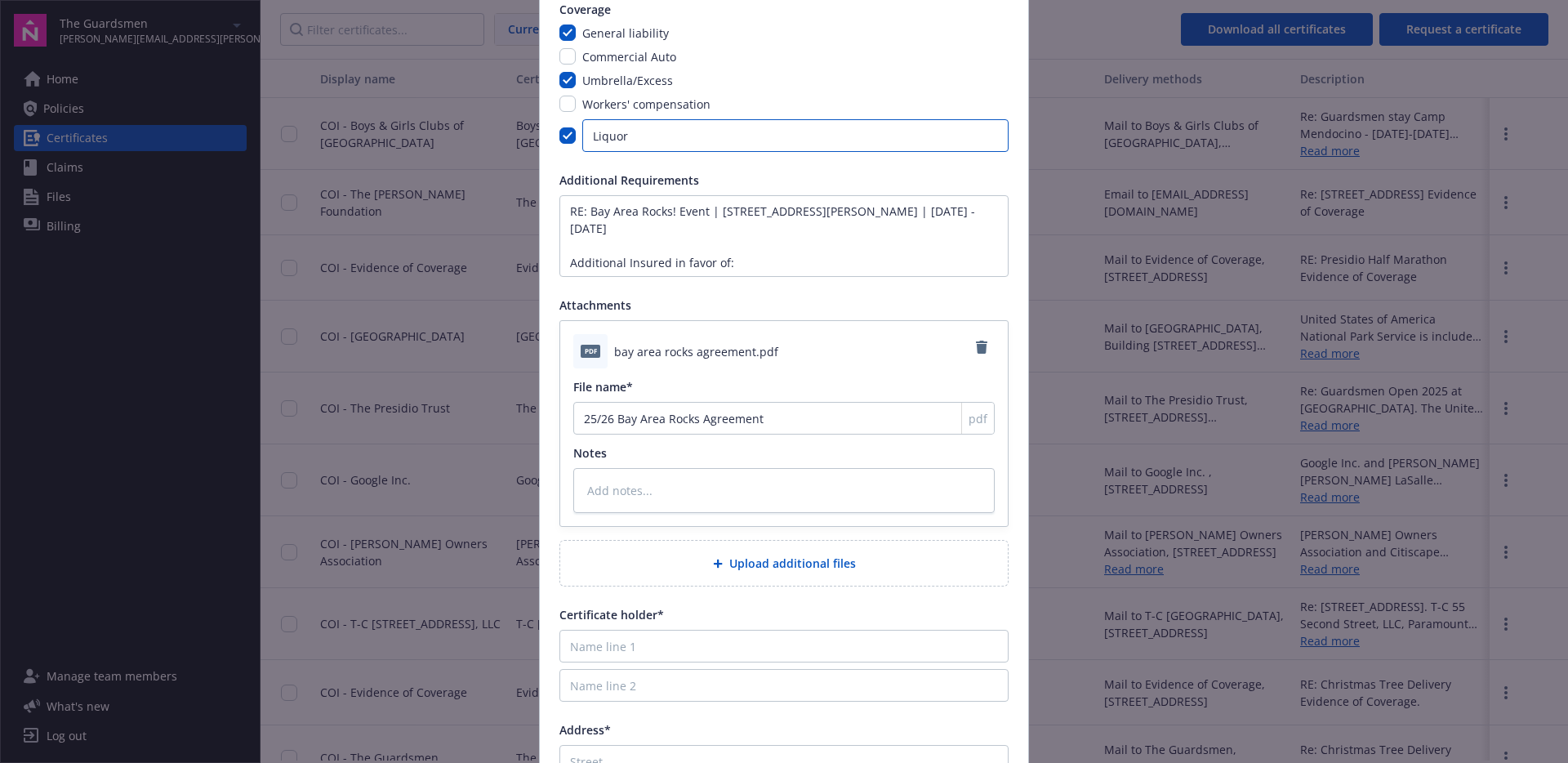
type textarea "x"
type input "Liquor Li"
type textarea "x"
type input "Liquor Lia"
type textarea "x"
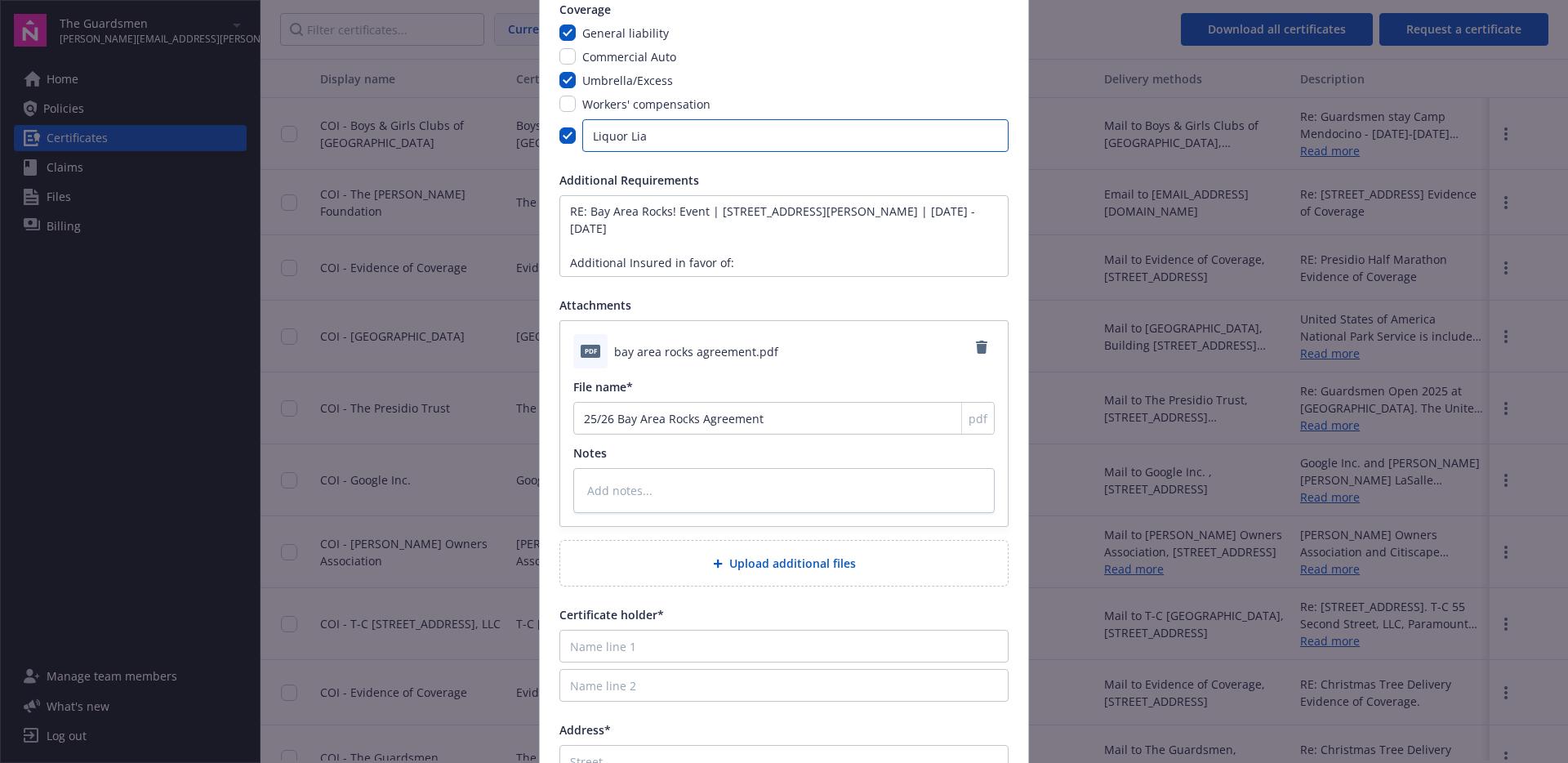
type input "Liquor Liab"
type textarea "x"
type input "Liquor Liabi"
type textarea "x"
type input "Liquor Liabil"
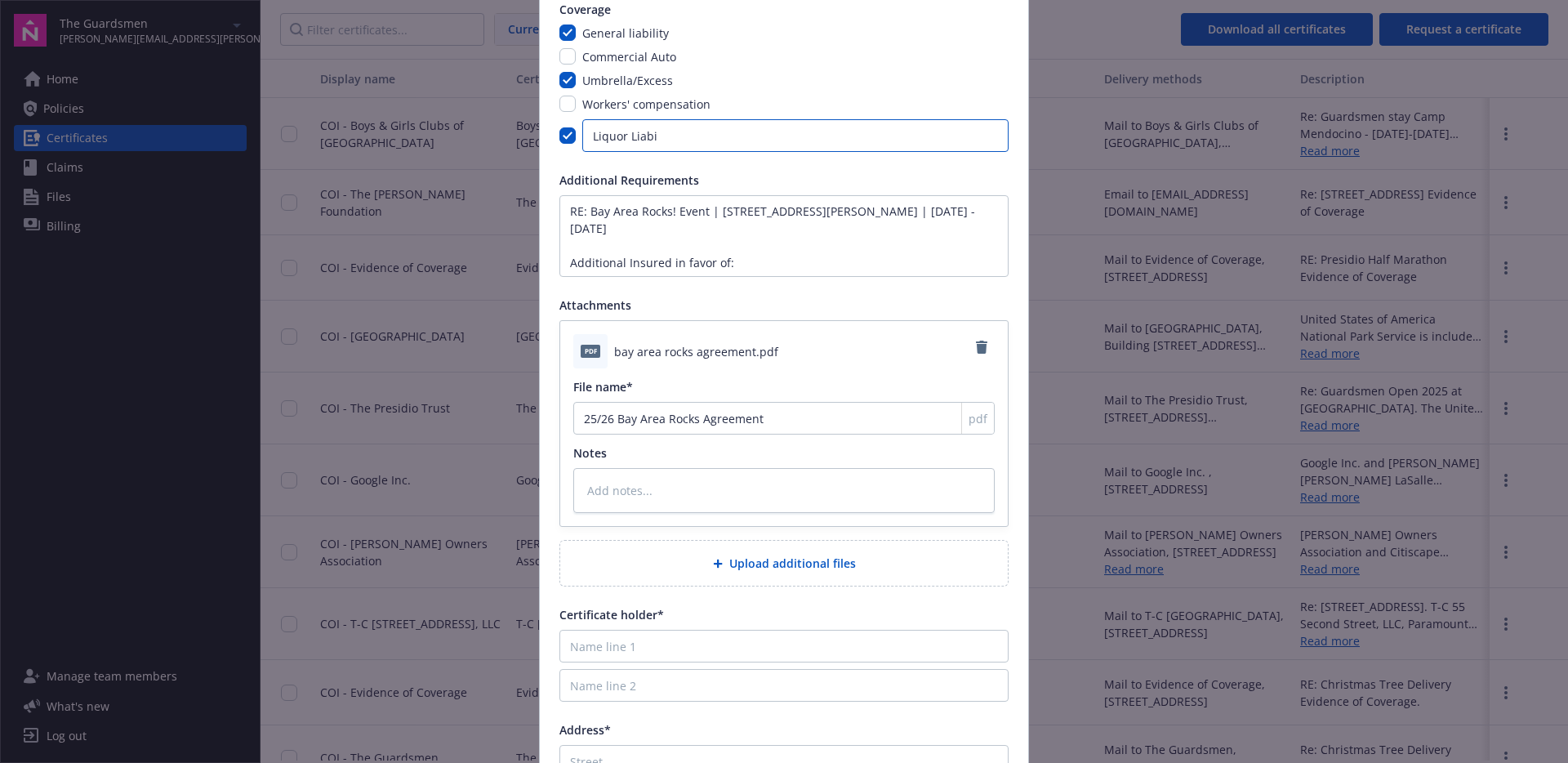
type textarea "x"
type input "Liquor Liabili"
type textarea "x"
type input "Liquor Liabilit"
type textarea "x"
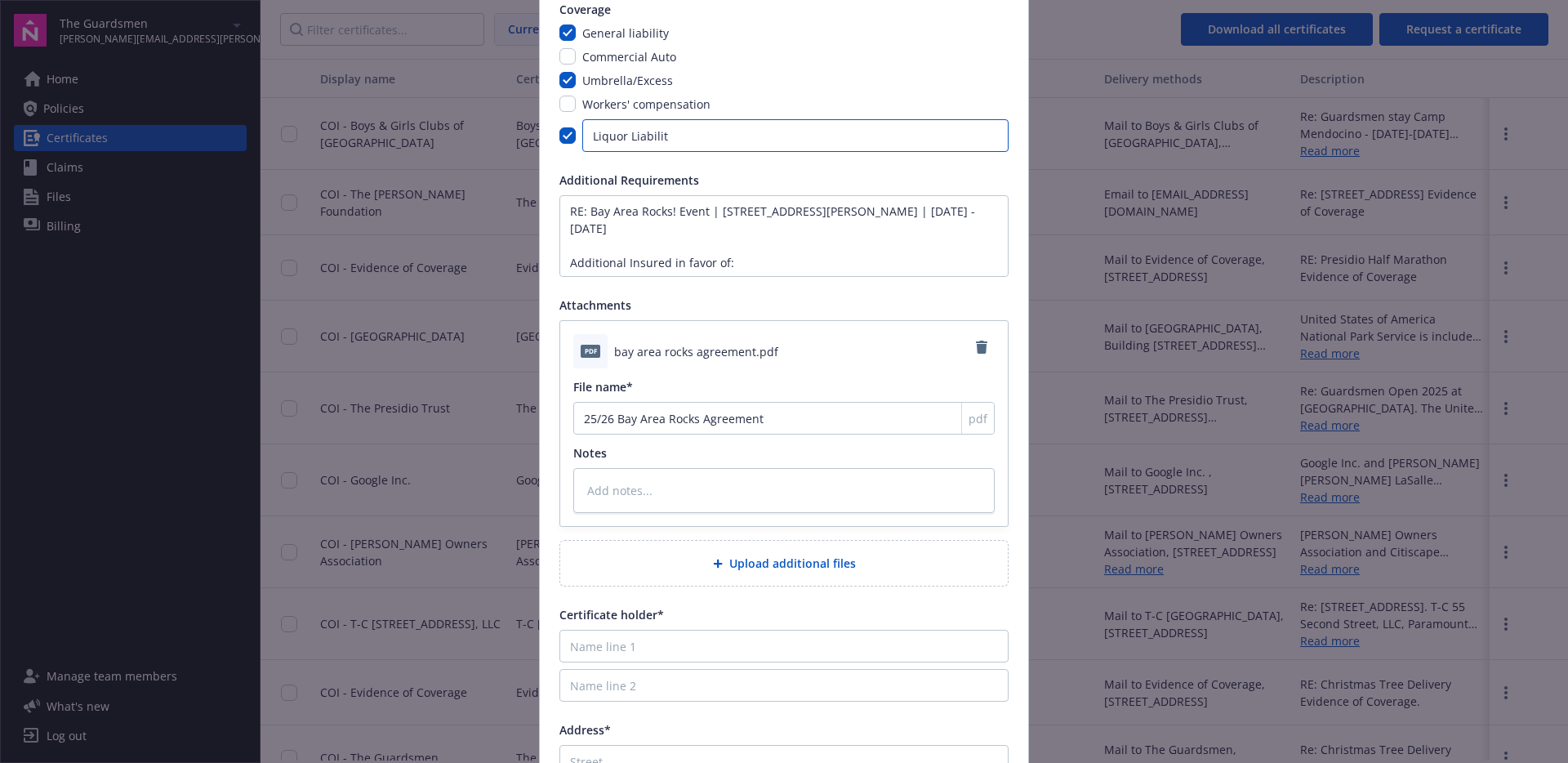
type input "Liquor Liability"
type textarea "x"
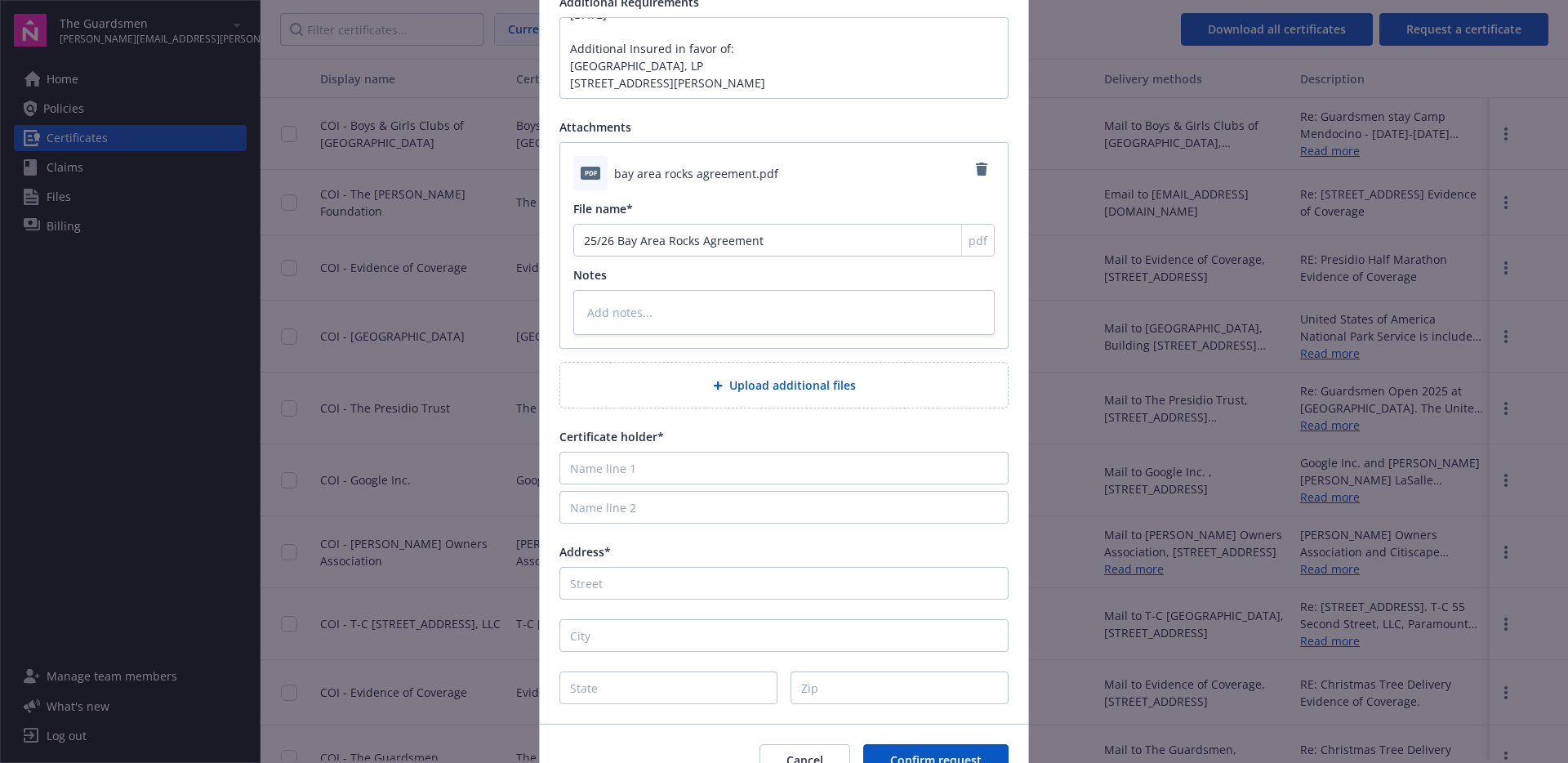
scroll to position [361, 0]
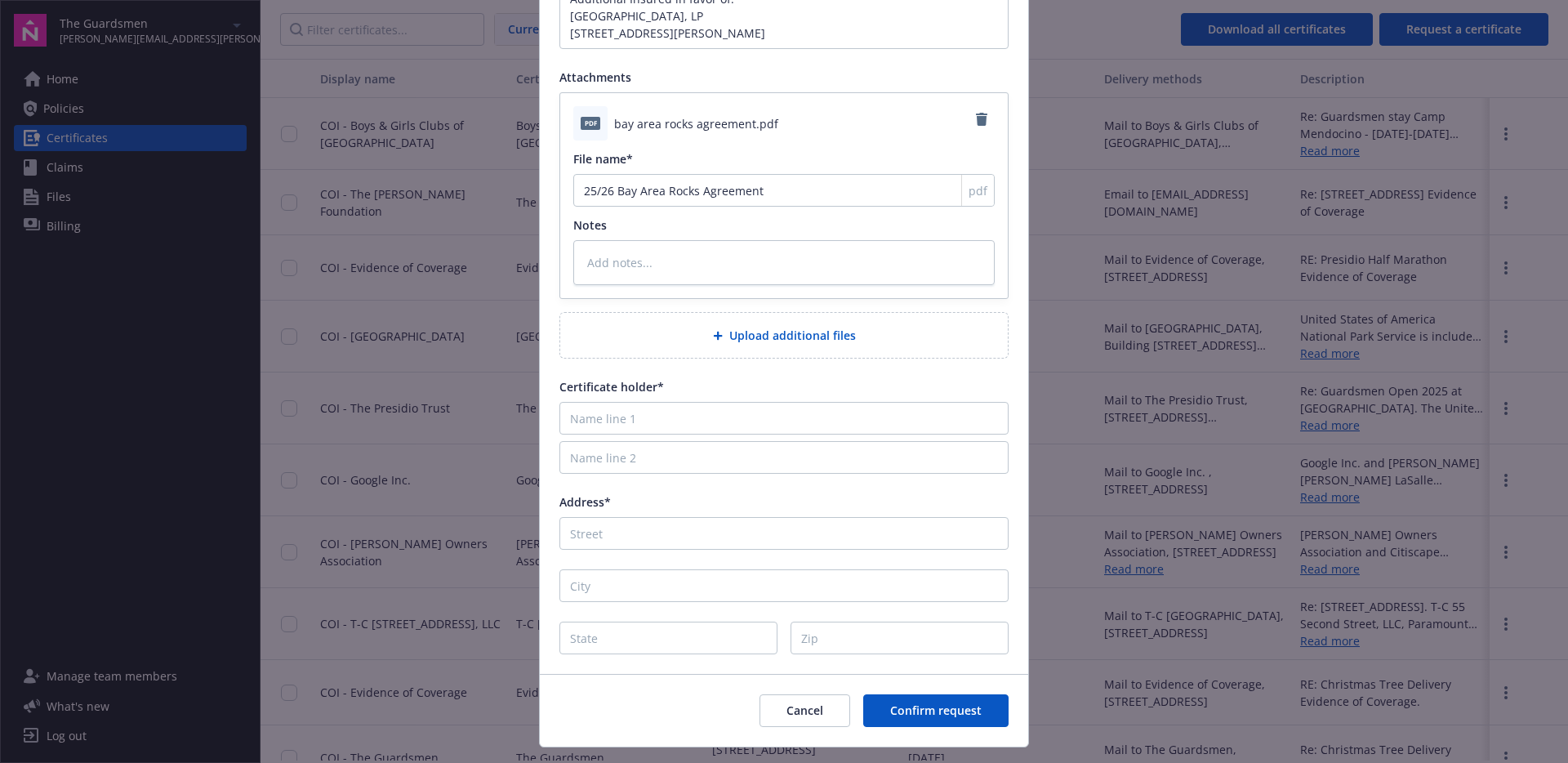
type input "Liquor Liability"
drag, startPoint x: 647, startPoint y: 412, endPoint x: 691, endPoint y: 409, distance: 44.1
click at [646, 412] on input "Name line 1" at bounding box center [784, 418] width 449 height 32
type input "M"
type textarea "x"
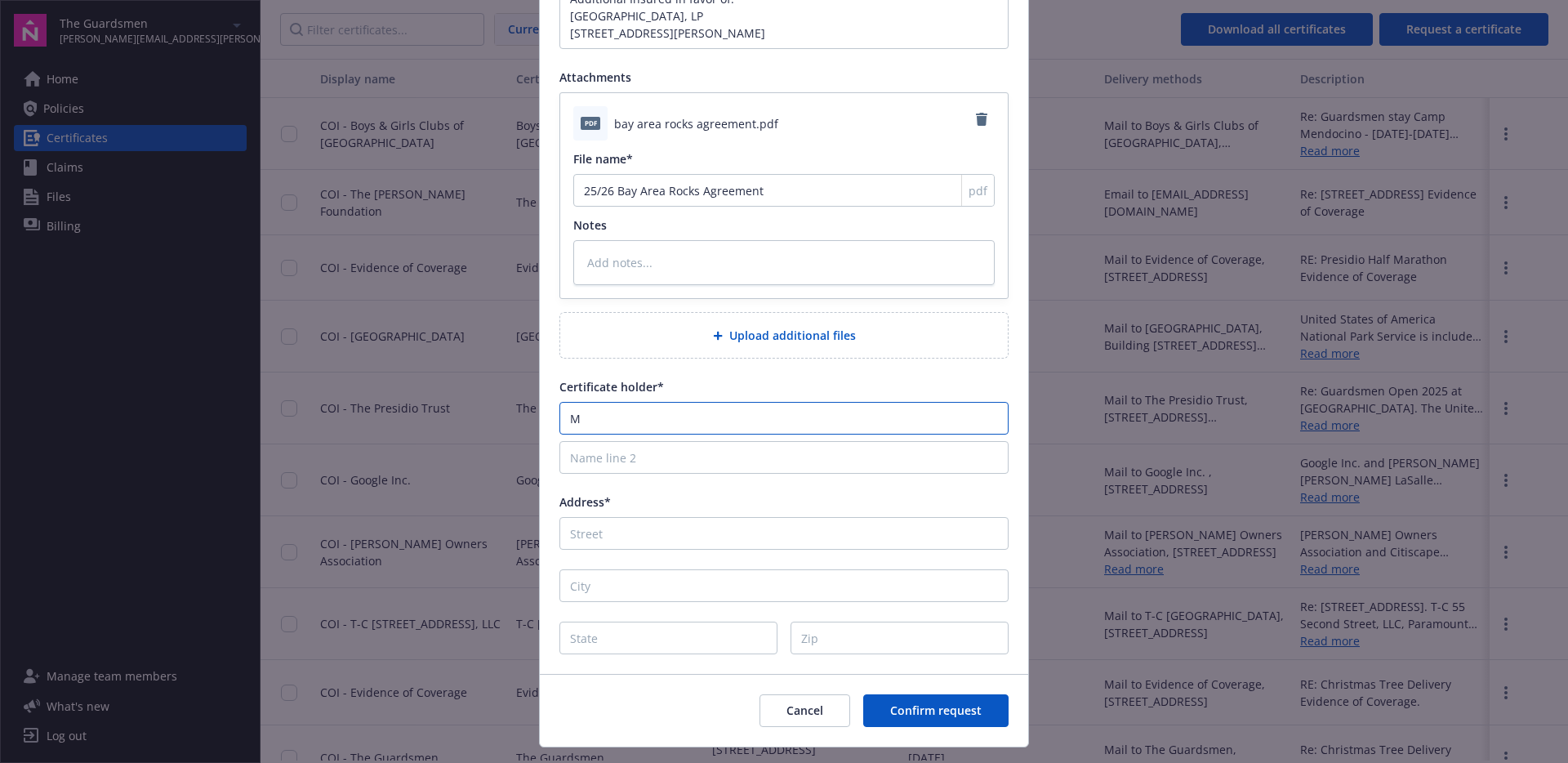
type input "Mu"
type textarea "x"
type input "Mus"
type textarea "x"
type input "Musi"
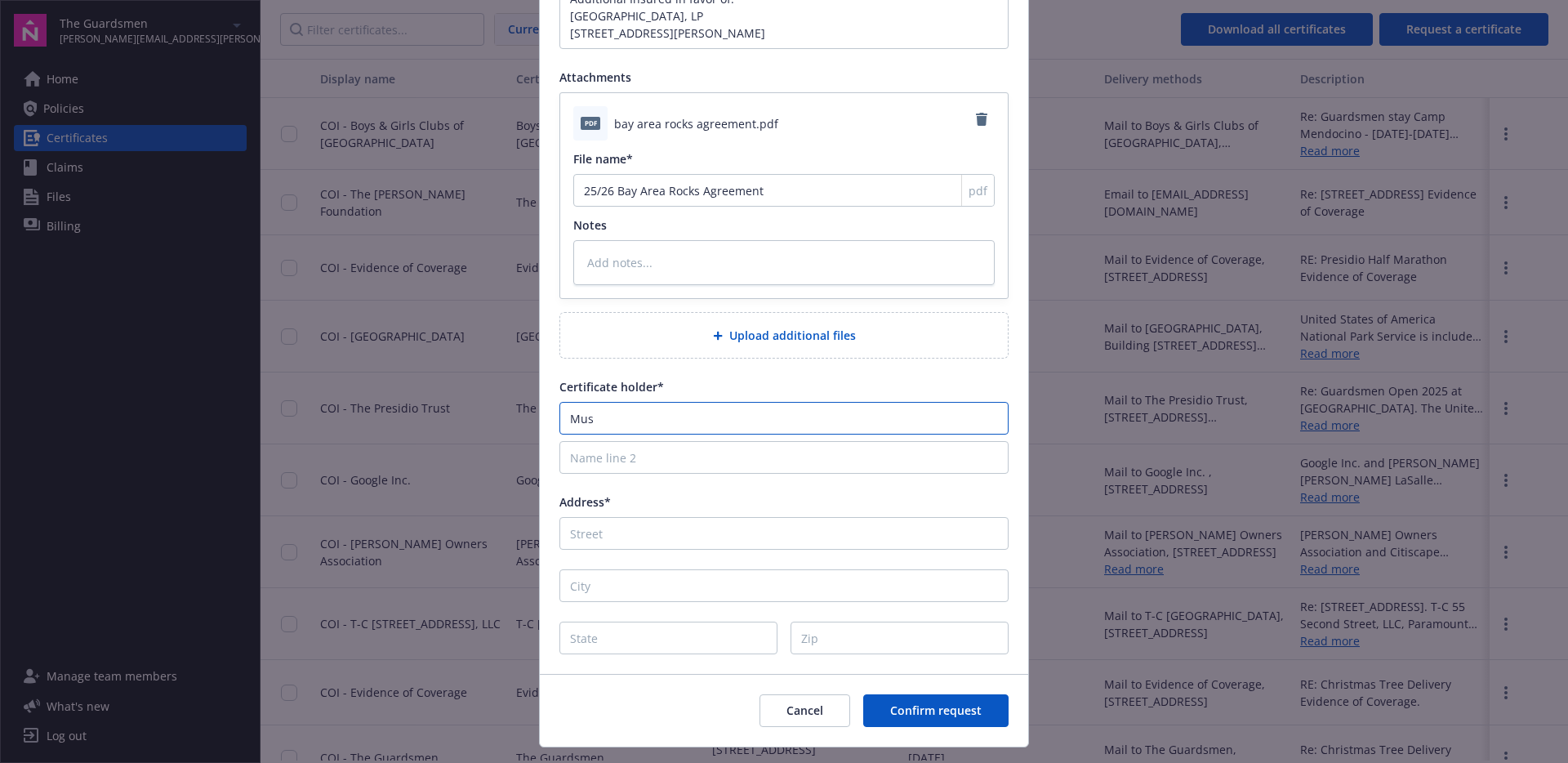
type textarea "x"
type input "Music"
type textarea "x"
type input "Music"
type textarea "x"
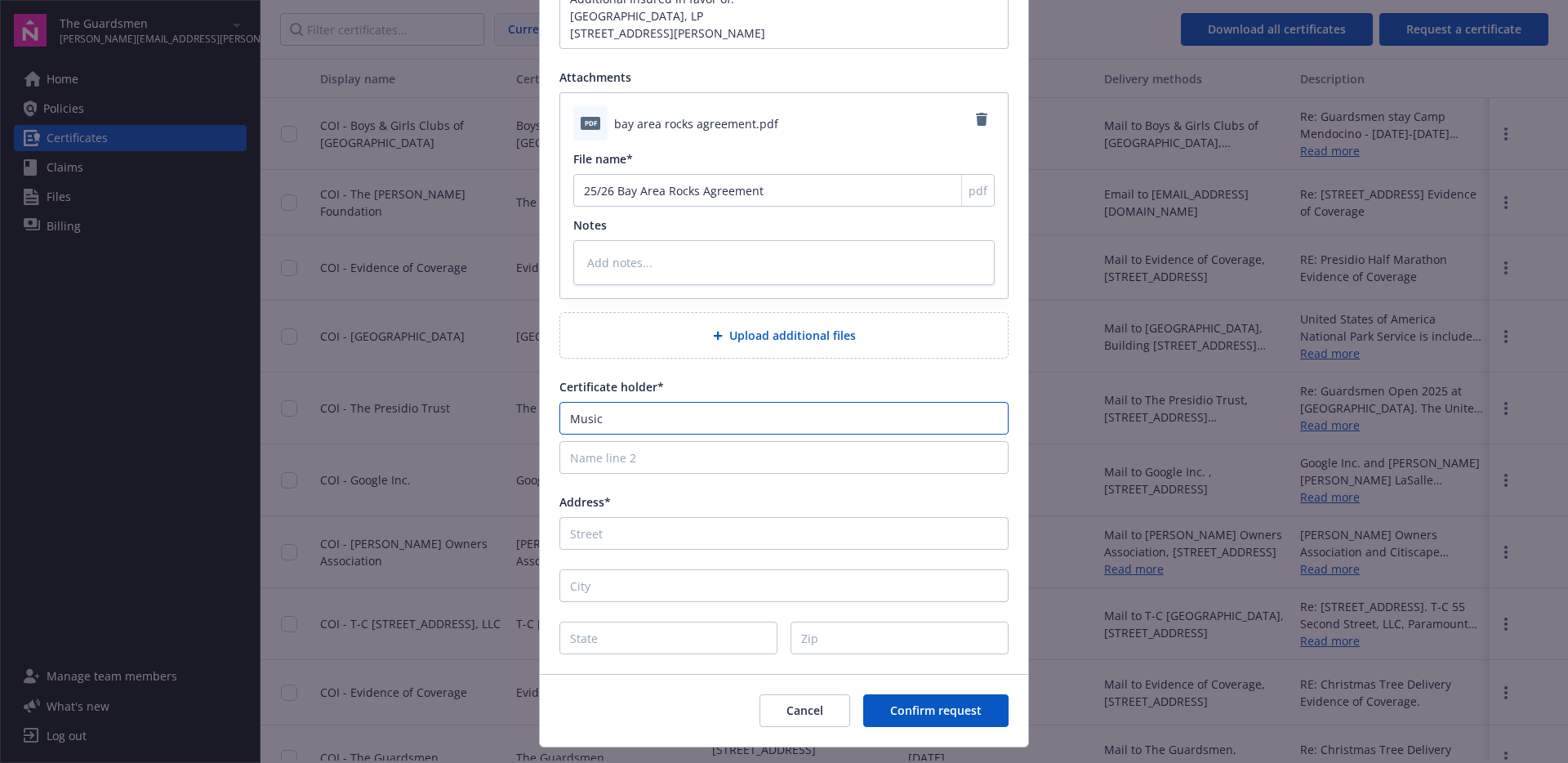
type input "Music C"
type textarea "x"
type input "Music Ci"
type textarea "x"
type input "Music Cit"
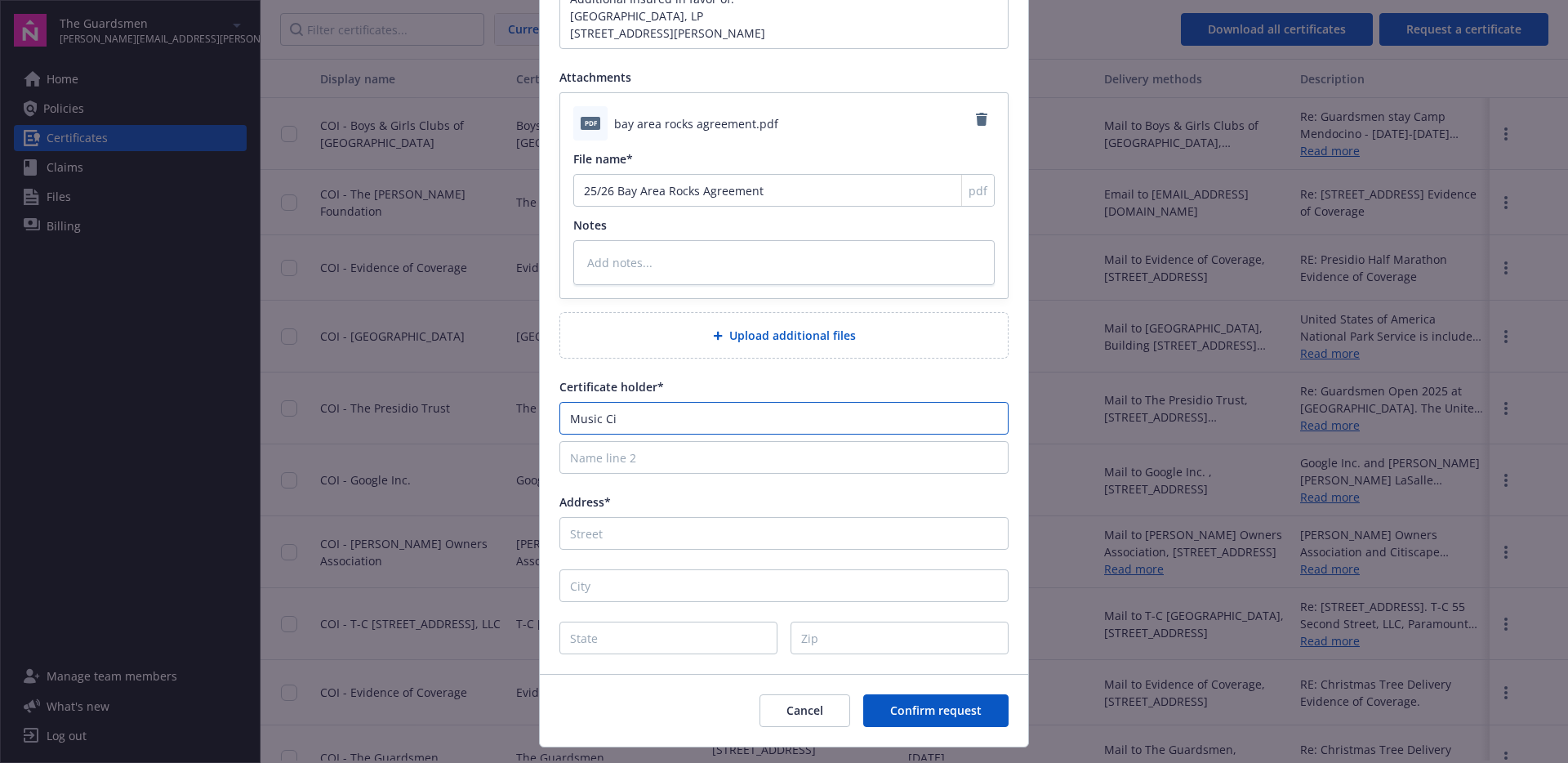
type textarea "x"
type input "Music City"
type textarea "x"
type input "Music City"
type textarea "x"
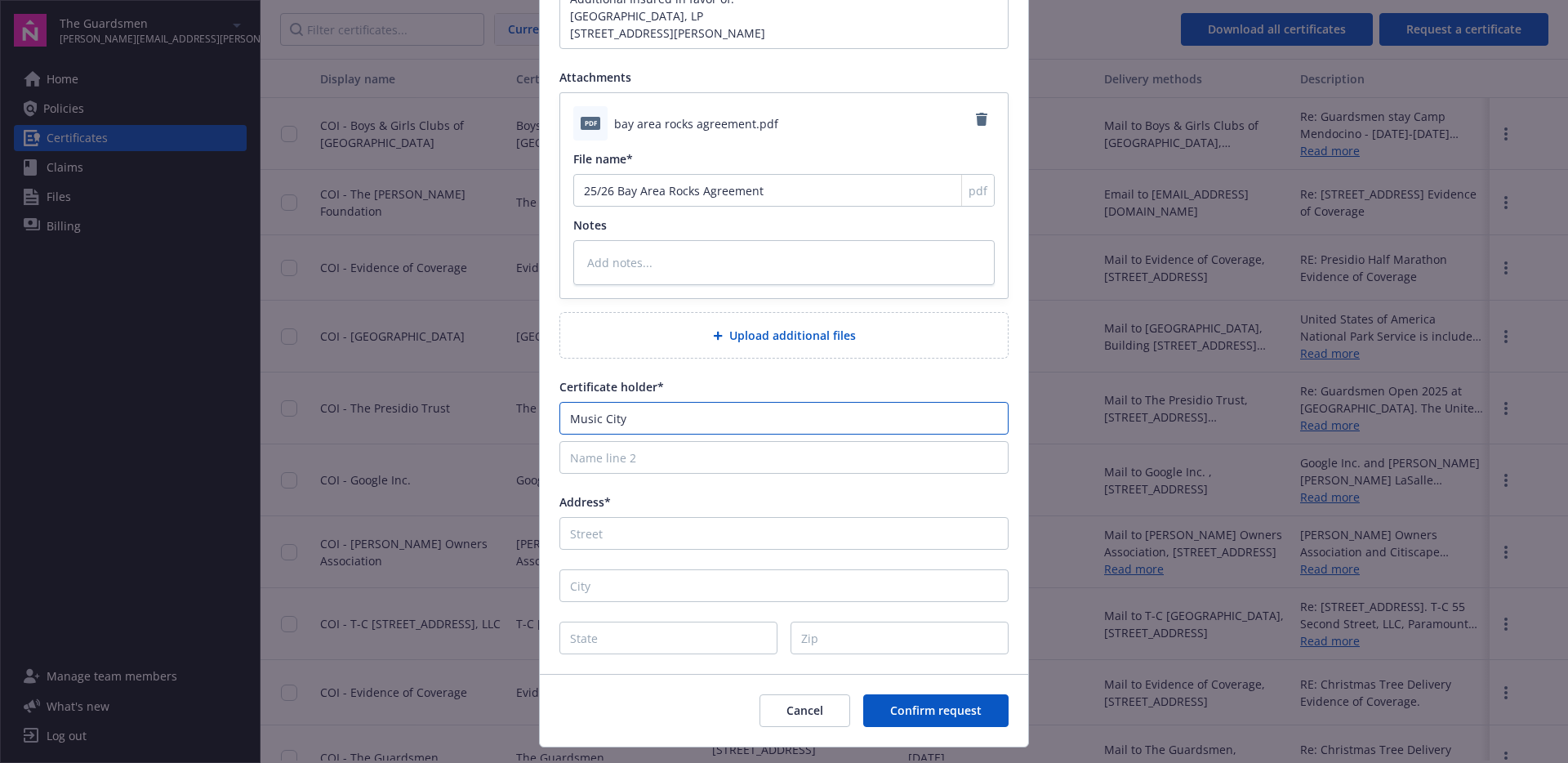
type input "Music City H"
type textarea "x"
type input "Music City Ho"
type textarea "x"
type input "Music City Hot"
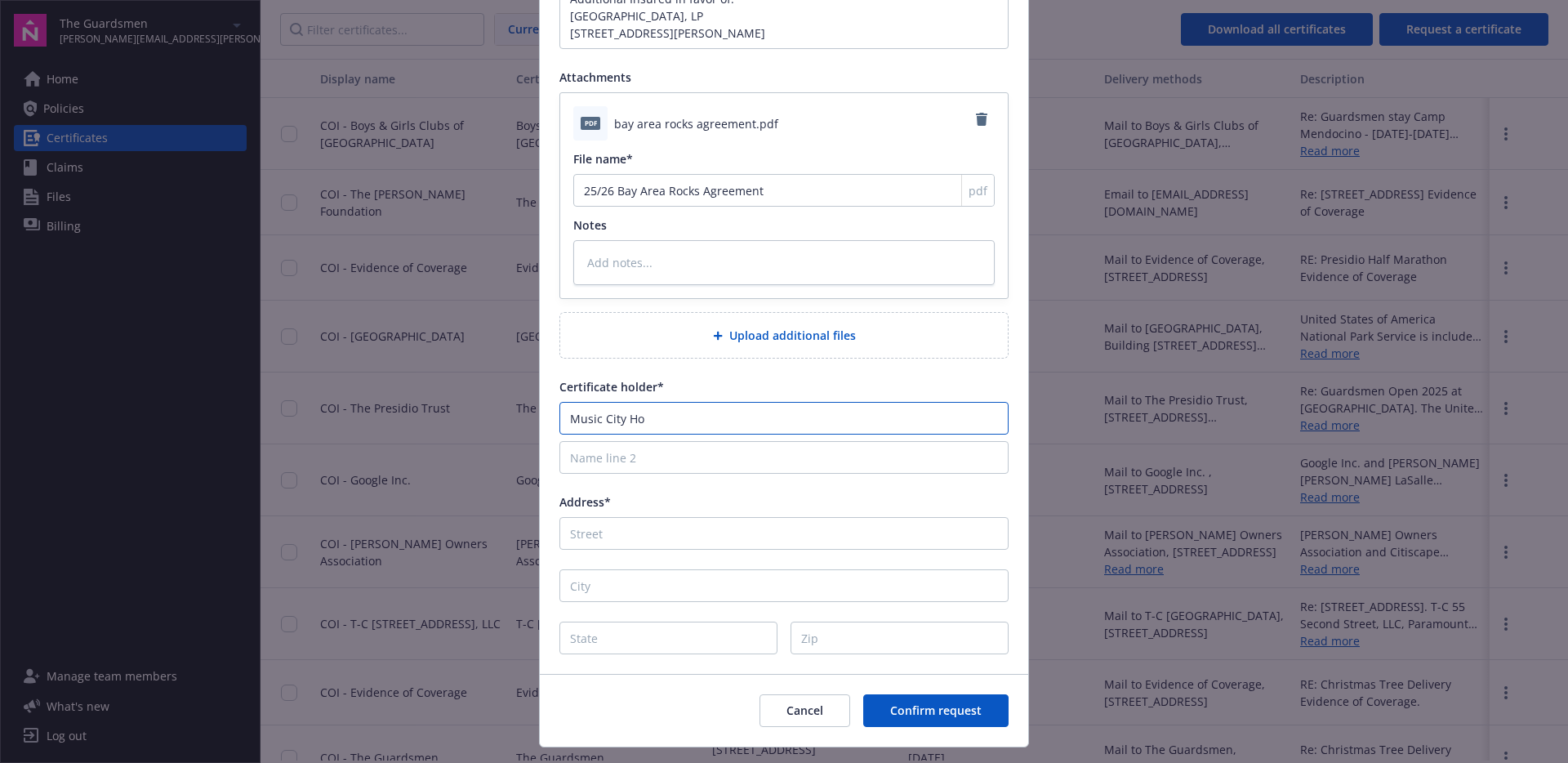
type textarea "x"
type input "Music City Hote"
type textarea "x"
type input "[GEOGRAPHIC_DATA]"
type textarea "x"
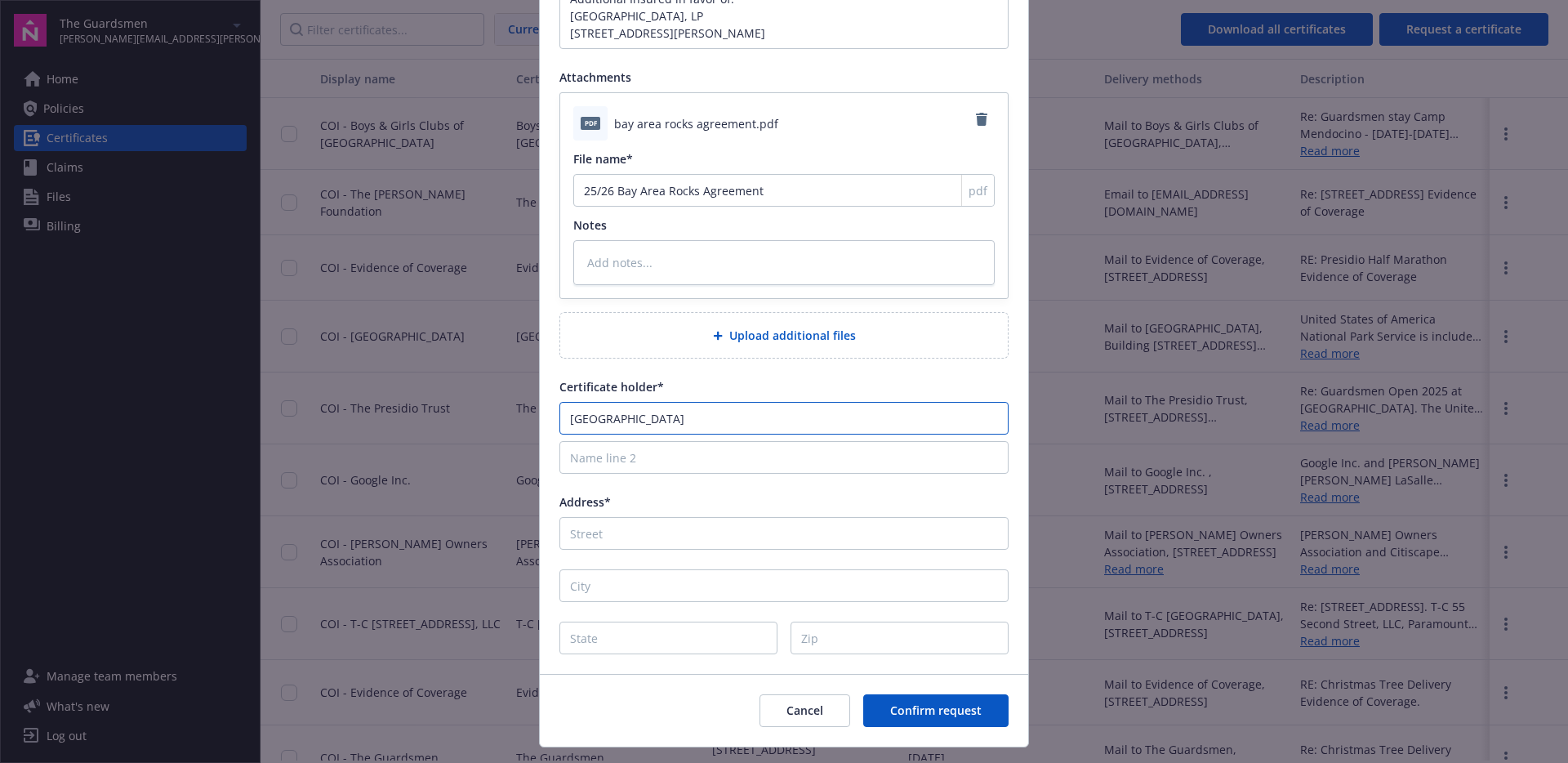
type input "[GEOGRAPHIC_DATA],"
type textarea "x"
type input "[GEOGRAPHIC_DATA],"
type textarea "x"
type input "[GEOGRAPHIC_DATA], [GEOGRAPHIC_DATA]"
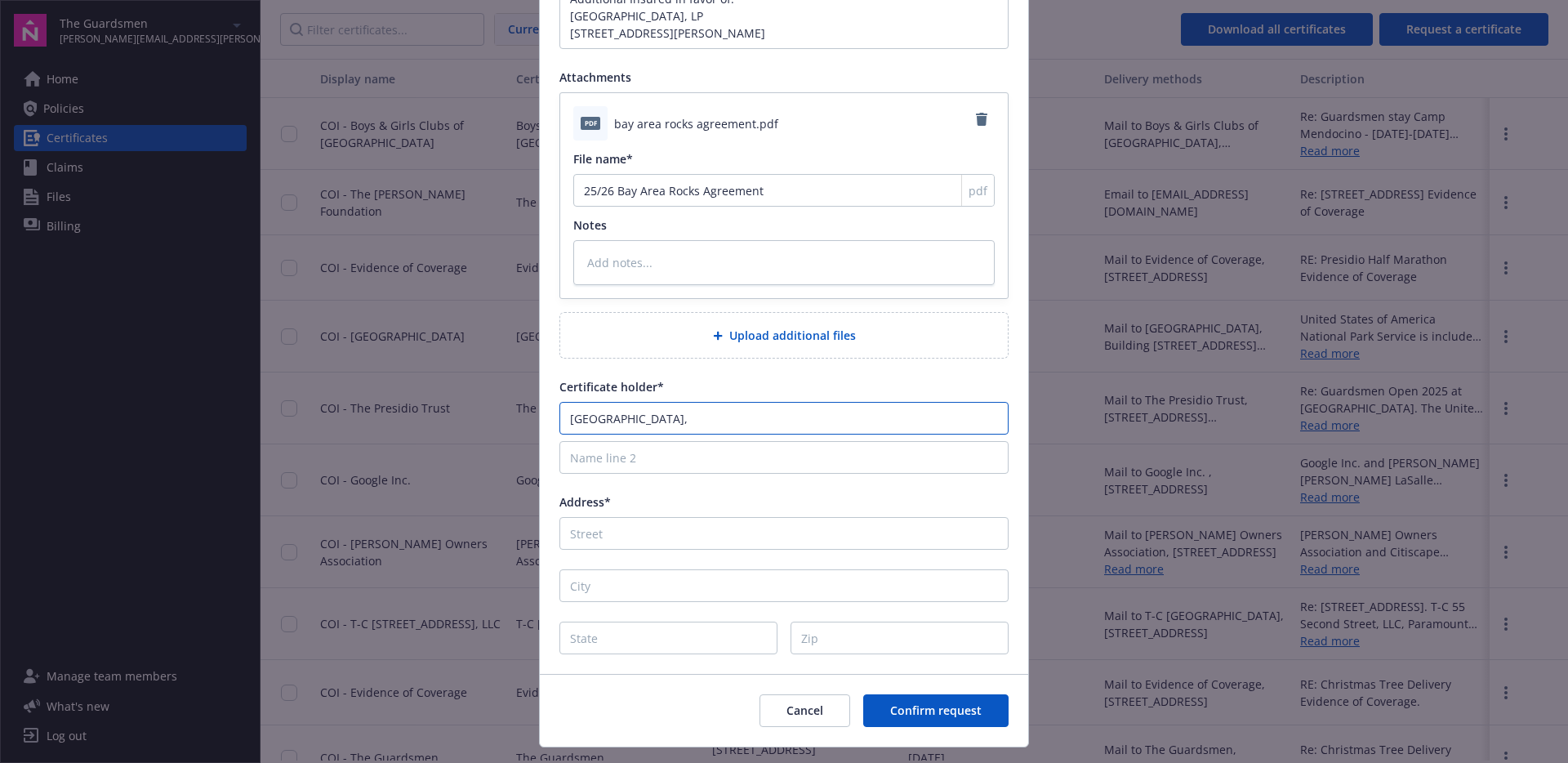
type textarea "x"
type input "[GEOGRAPHIC_DATA], LP"
type textarea "x"
type input "[GEOGRAPHIC_DATA], LP"
type input "1"
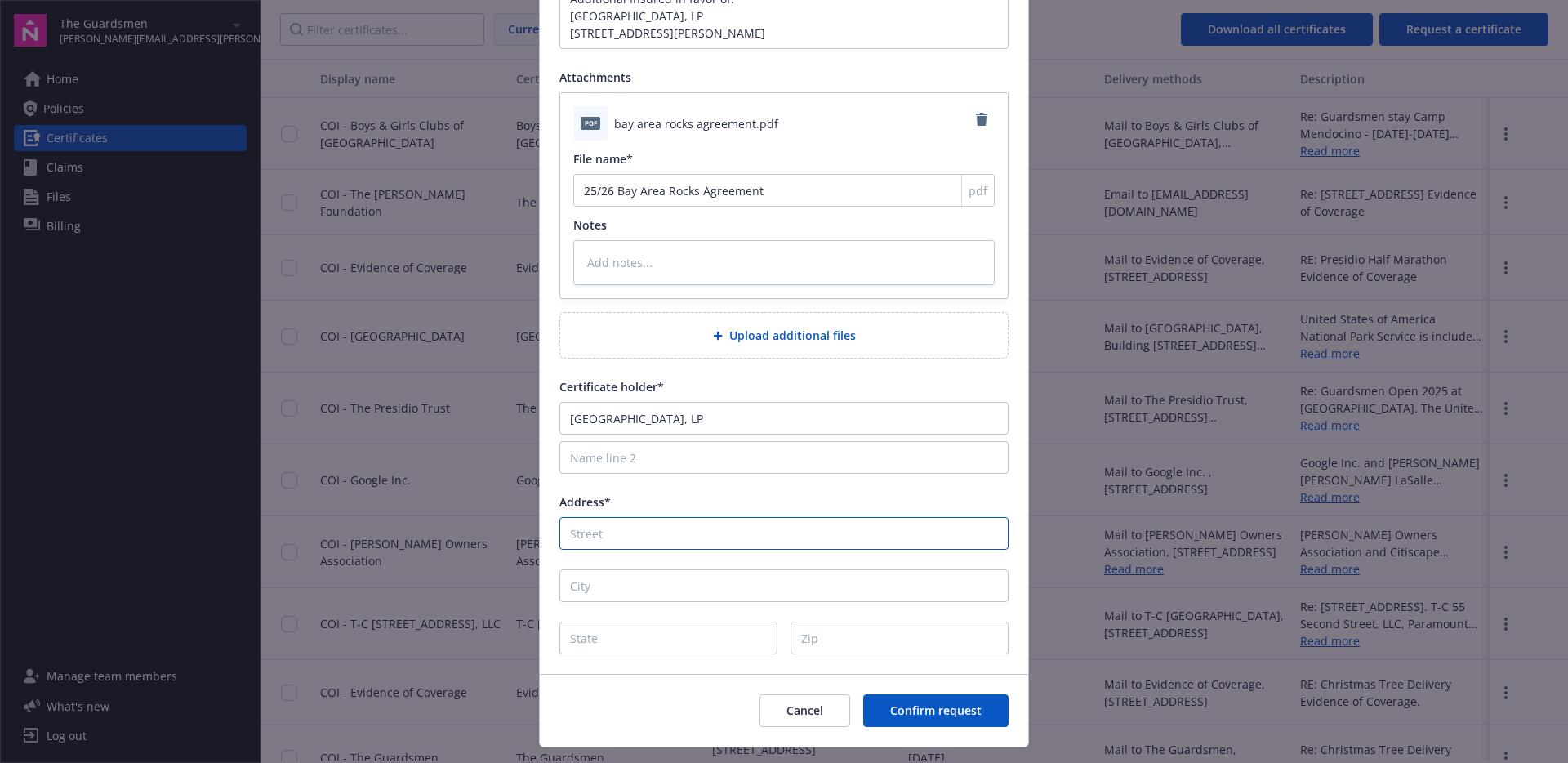
type textarea "x"
type input "13"
type textarea "x"
type input "135"
type textarea "x"
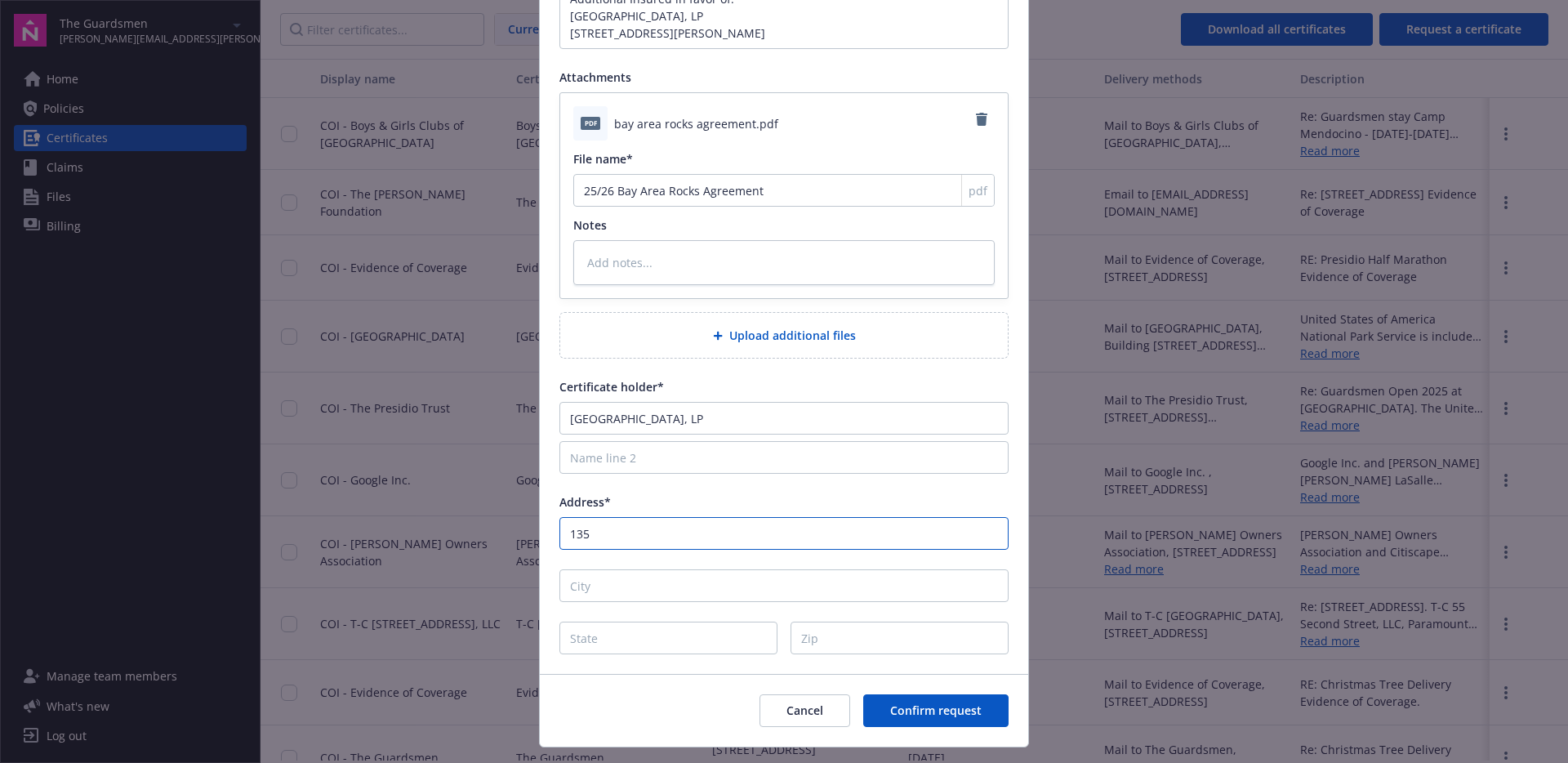
type input "1353"
type textarea "x"
type input "1353"
type textarea "x"
type input "1353 B"
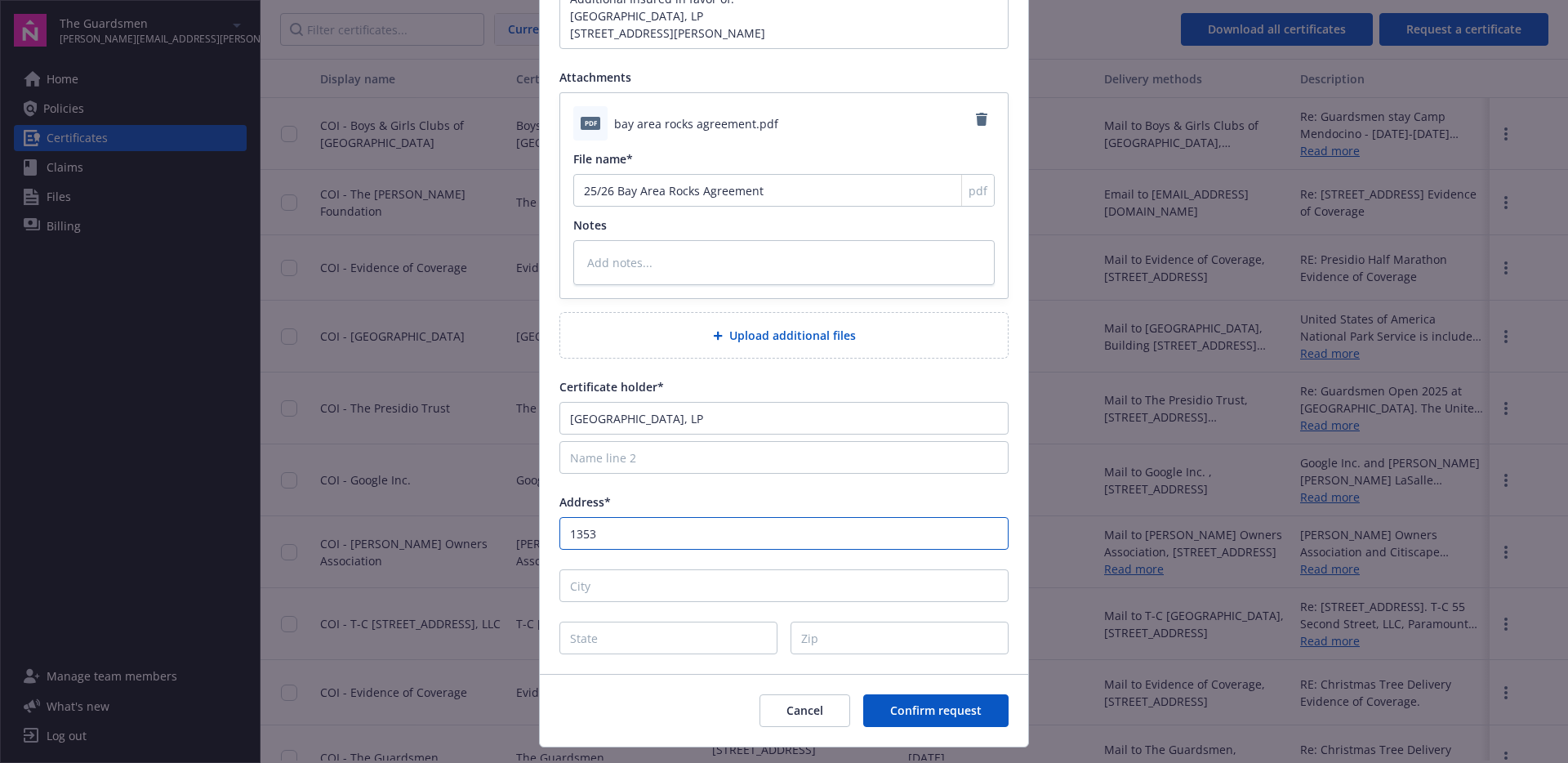
type textarea "x"
type input "1353 Bu"
type textarea "x"
type input "1353 Bus"
type textarea "x"
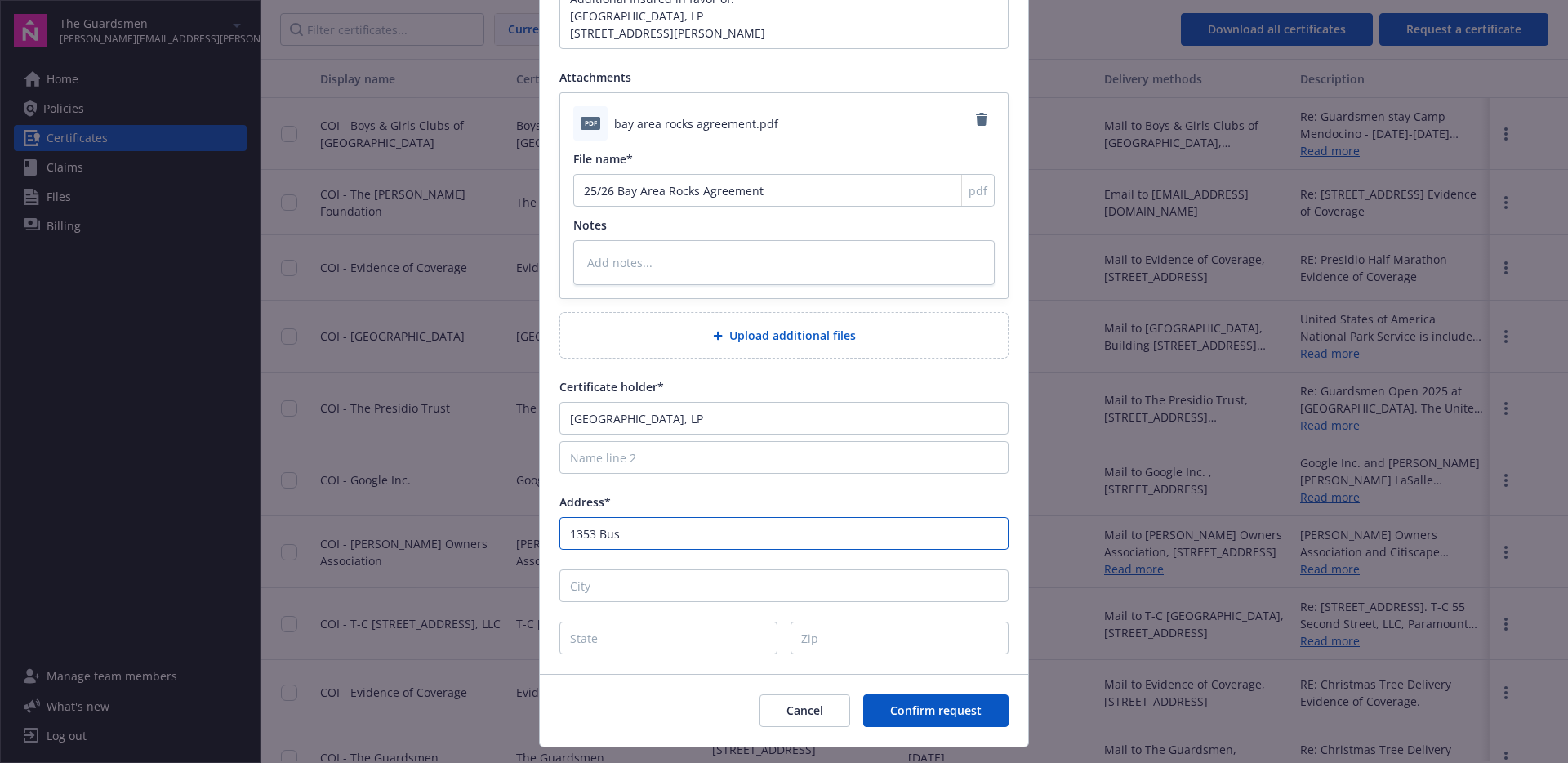
type input "1353 [PERSON_NAME]"
type textarea "x"
type input "1353 [PERSON_NAME]"
type textarea "x"
type input "1353 [PERSON_NAME] S"
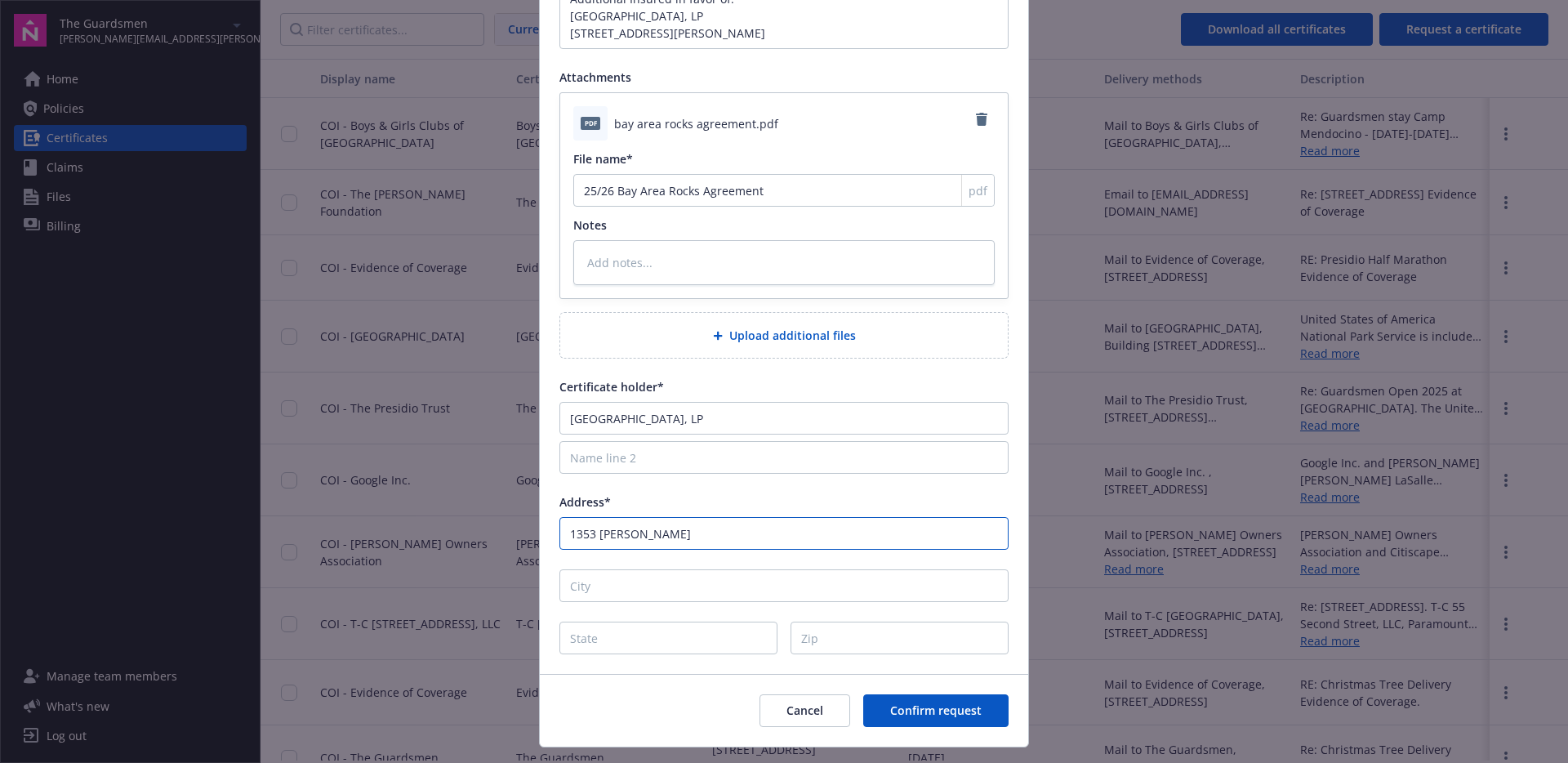
type textarea "x"
type input "1353 [PERSON_NAME] St"
type textarea "x"
type input "[STREET_ADDRESS][PERSON_NAME]"
type textarea "x"
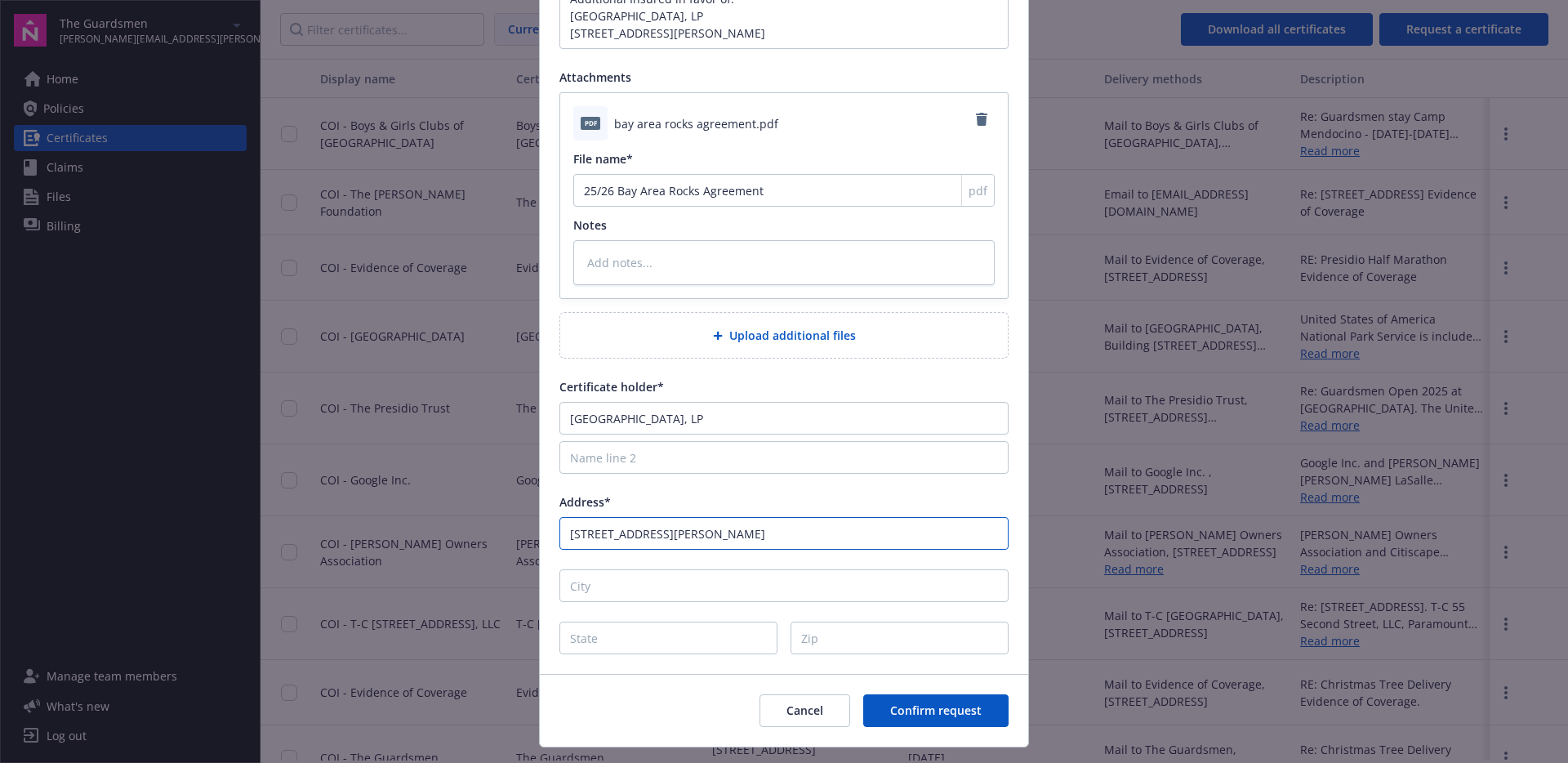
type input "[STREET_ADDRESS][PERSON_NAME]"
type input "S"
type textarea "x"
type input "Sa"
type textarea "x"
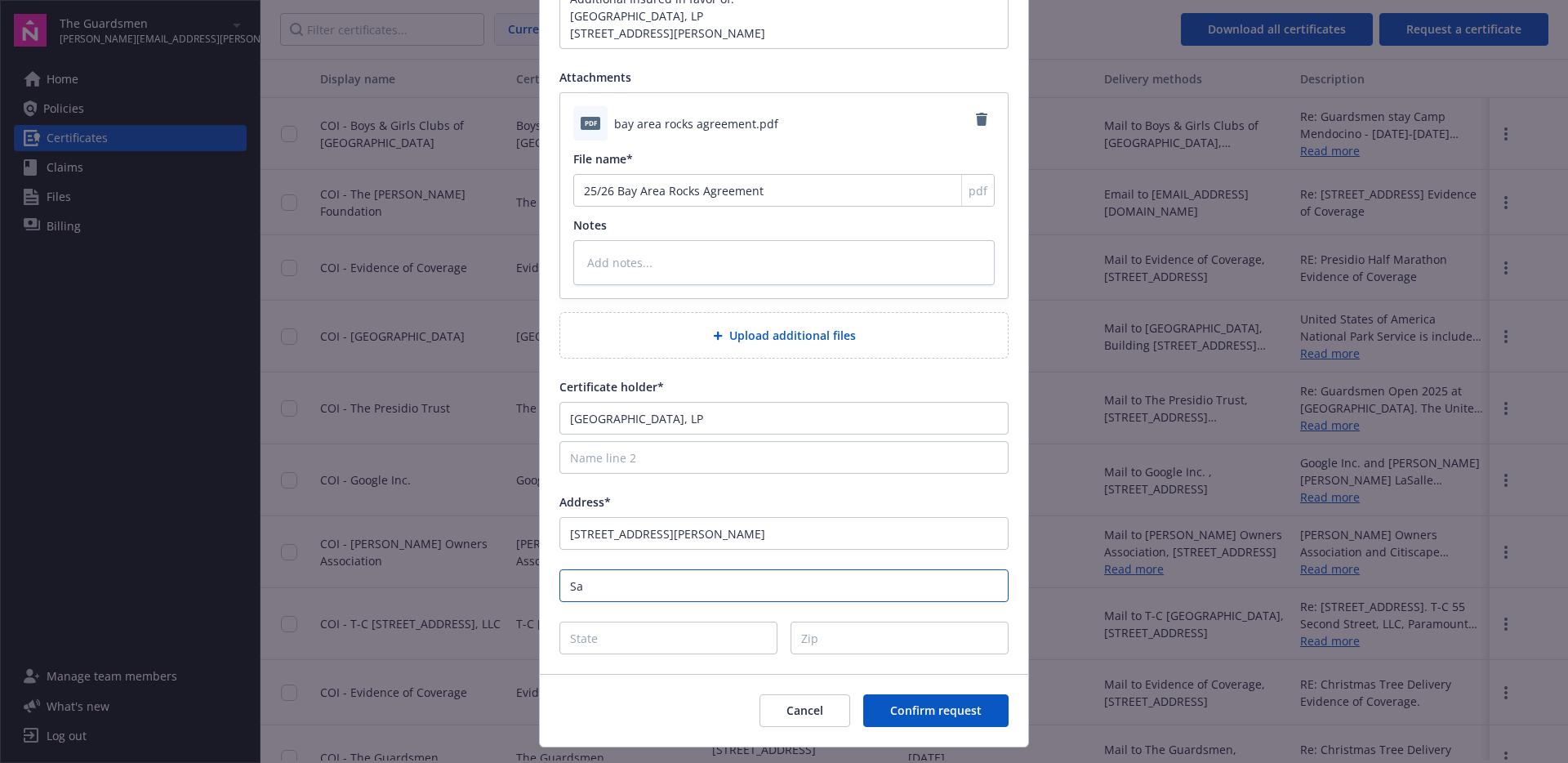
type input "San"
type textarea "x"
type input "San"
type textarea "x"
type input "San F"
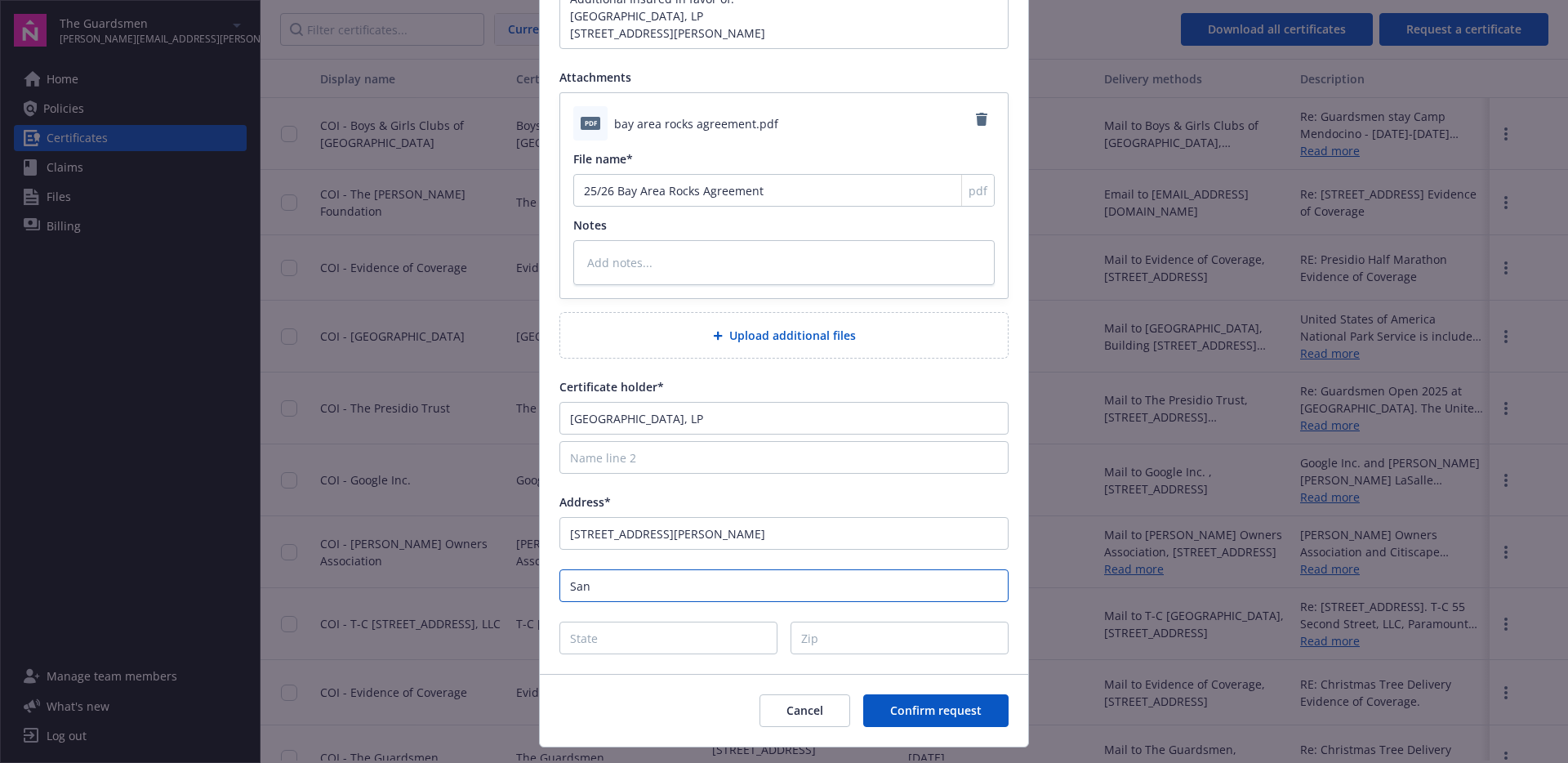
type textarea "x"
type input "San Fr"
type textarea "x"
type input "San Fra"
type textarea "x"
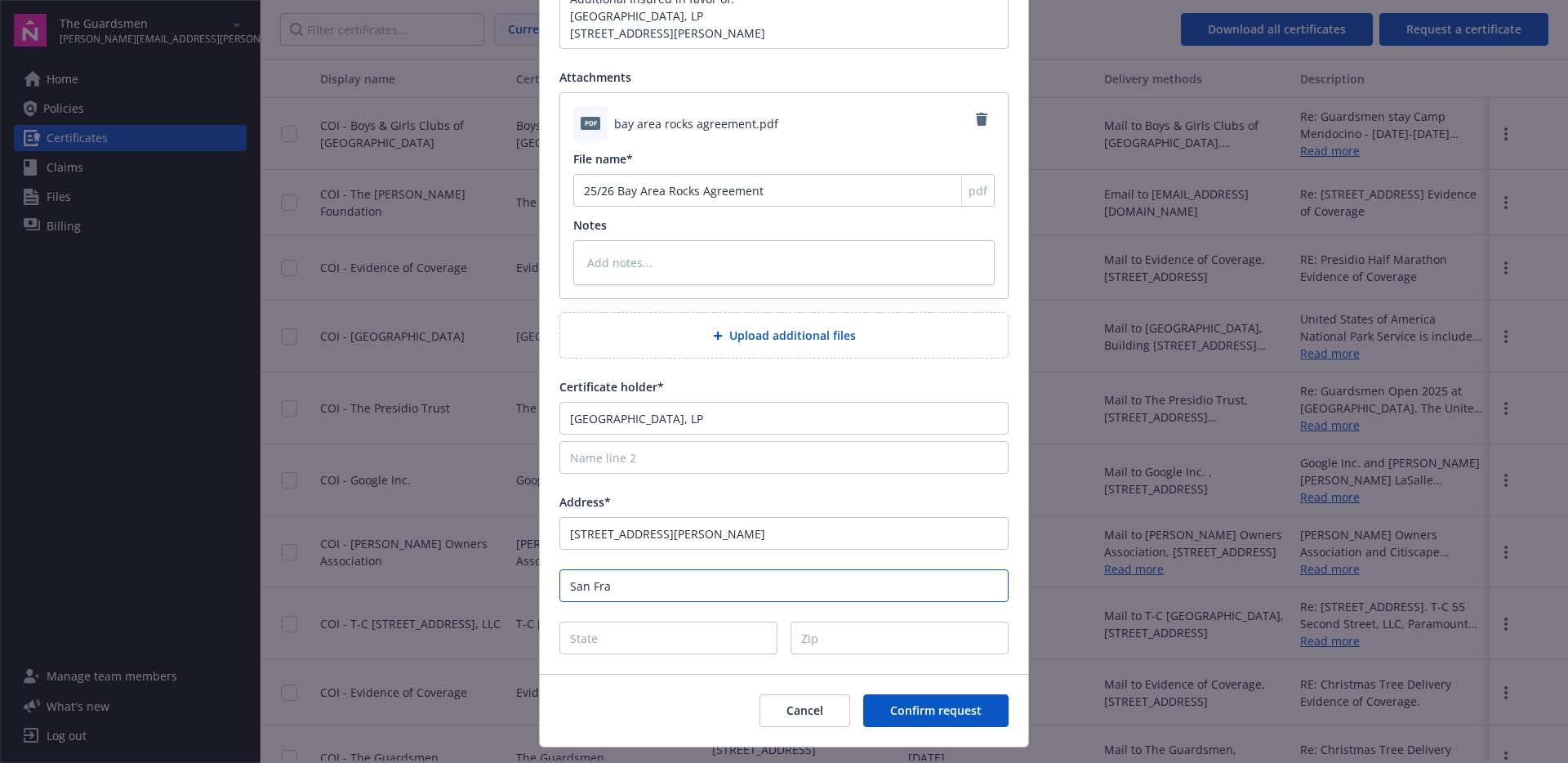
type input "San [PERSON_NAME]"
type textarea "x"
type input "San Franc"
type textarea "x"
type input "San [PERSON_NAME]"
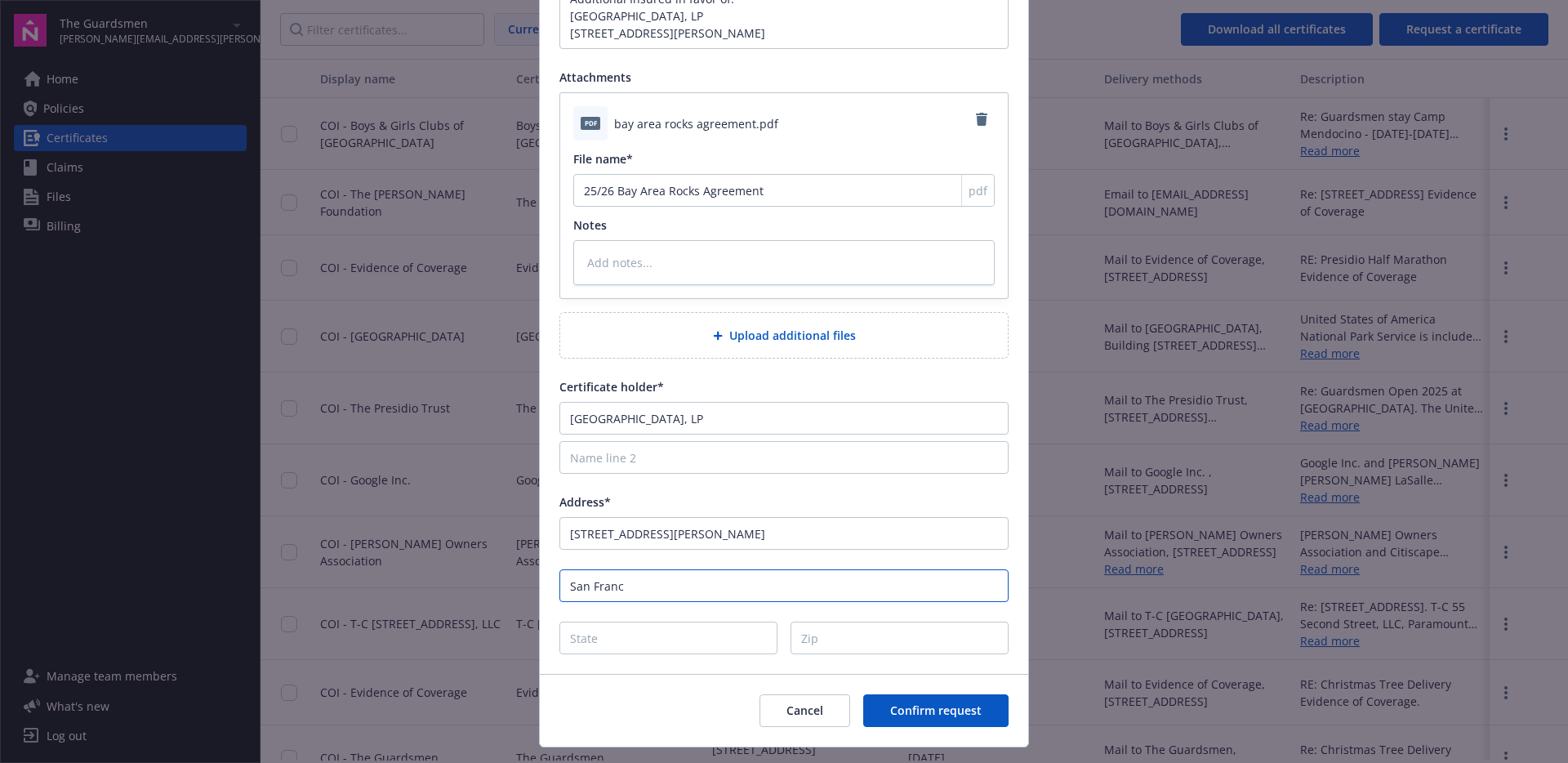
type textarea "x"
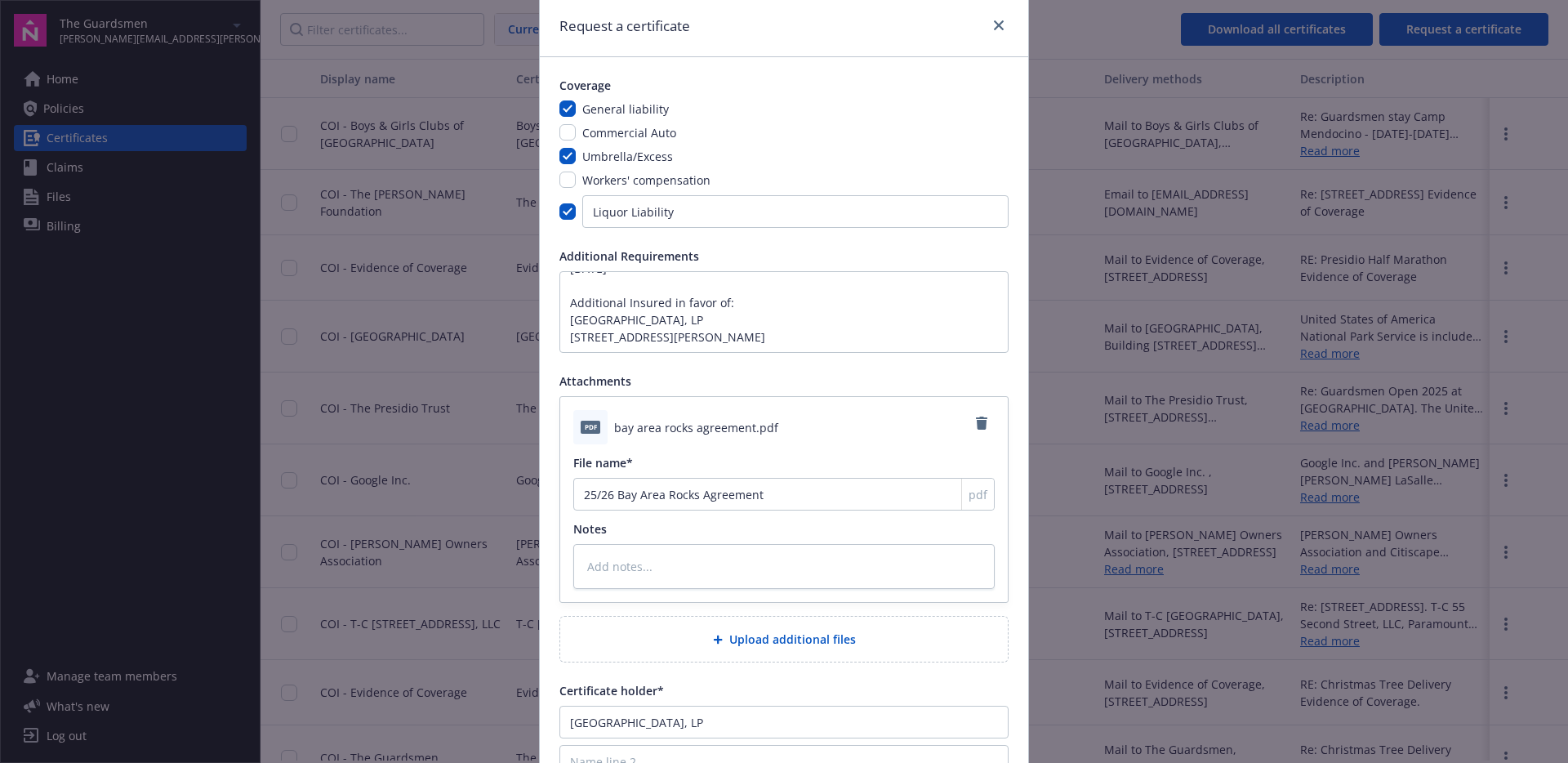
scroll to position [60, 0]
click at [797, 333] on textarea "RE: Bay Area Rocks! Event | [STREET_ADDRESS][PERSON_NAME] | [DATE] - [DATE] Add…" at bounding box center [784, 309] width 449 height 82
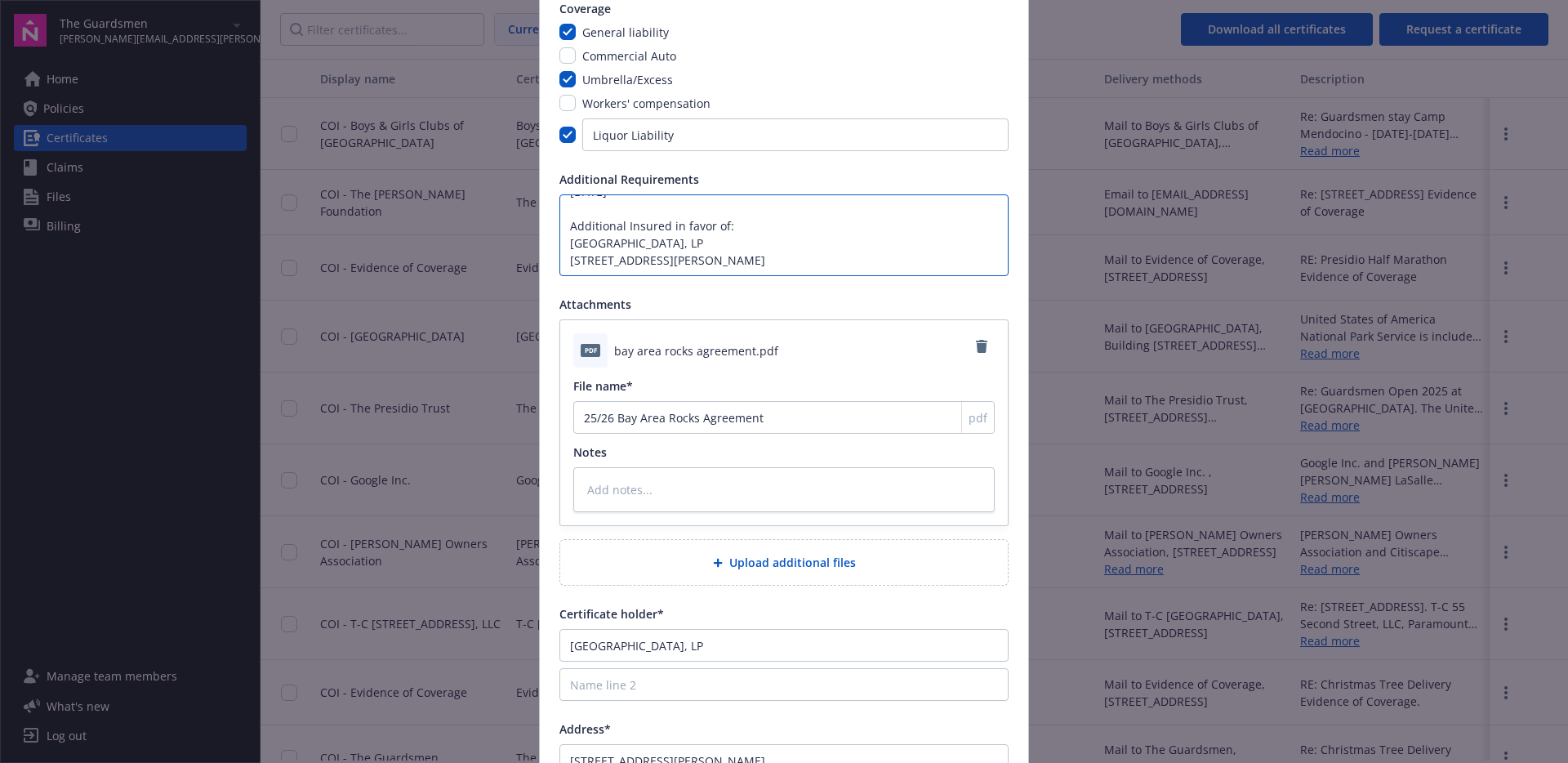
scroll to position [81, 0]
paste textarea "[EMAIL_ADDRESS][DOMAIN_NAME]"
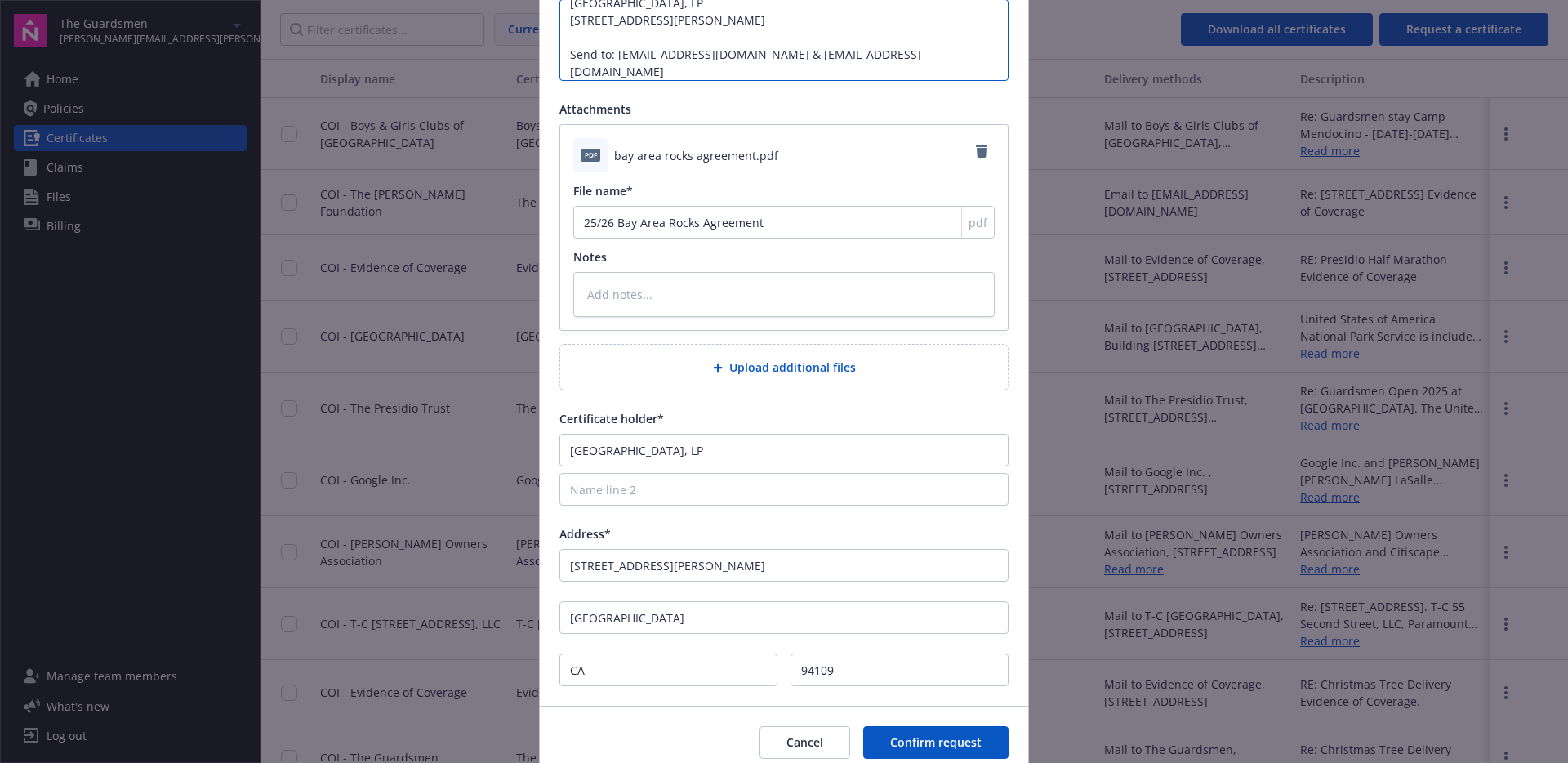
scroll to position [398, 0]
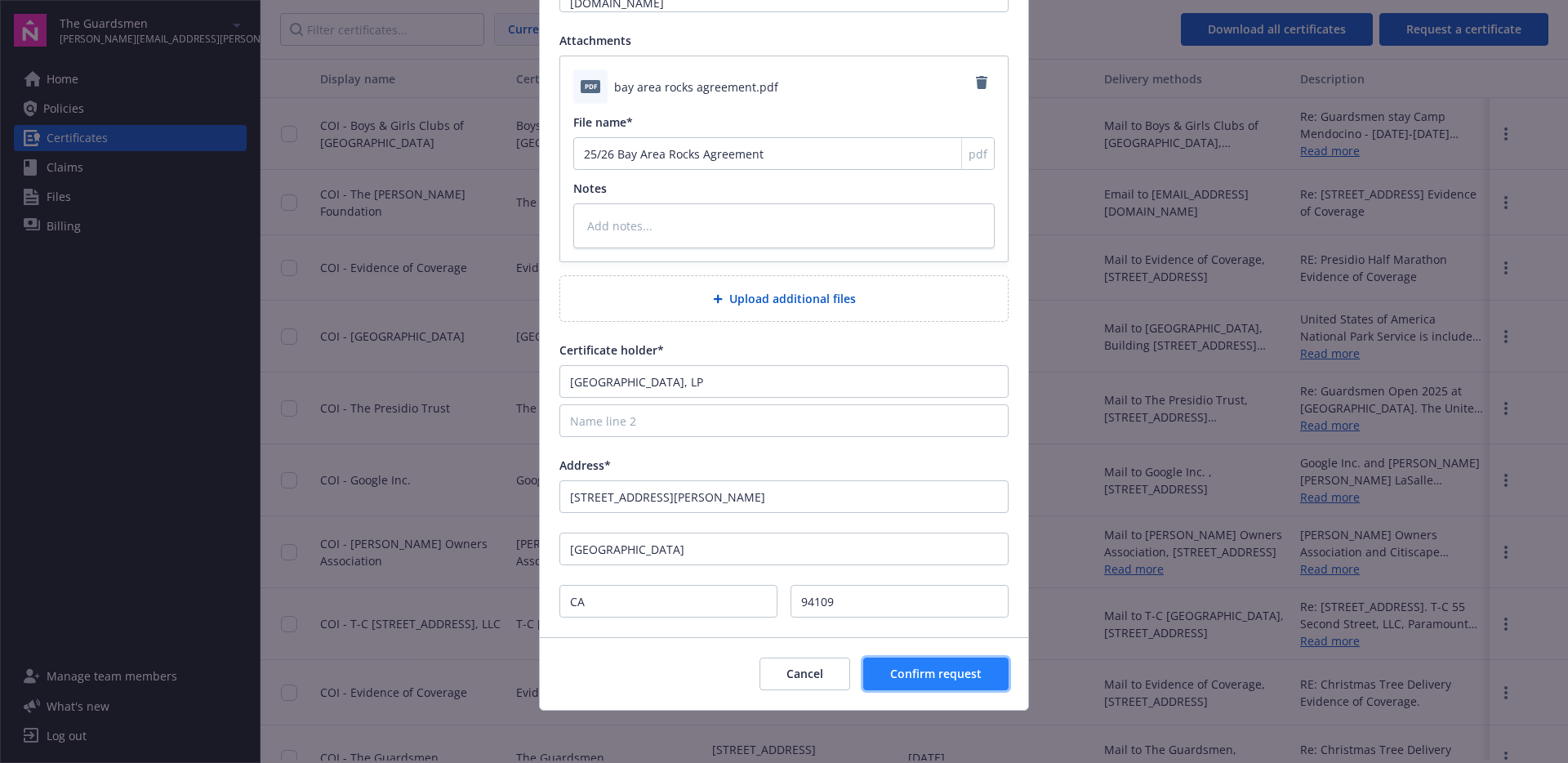
click at [912, 682] on button "Confirm request" at bounding box center [936, 674] width 145 height 32
